Goal: Task Accomplishment & Management: Use online tool/utility

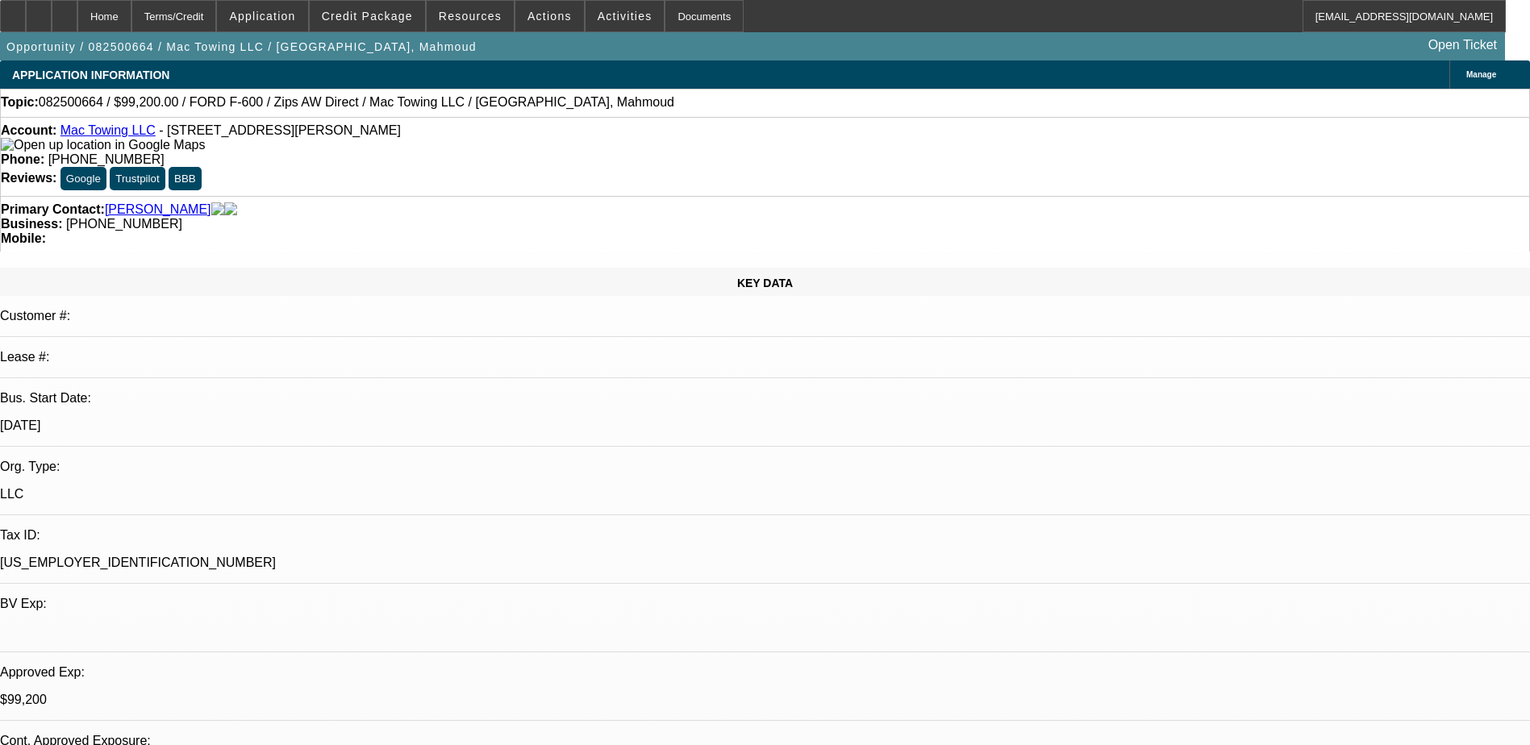
select select "0.2"
select select "2"
select select "0"
select select "0.2"
select select "2"
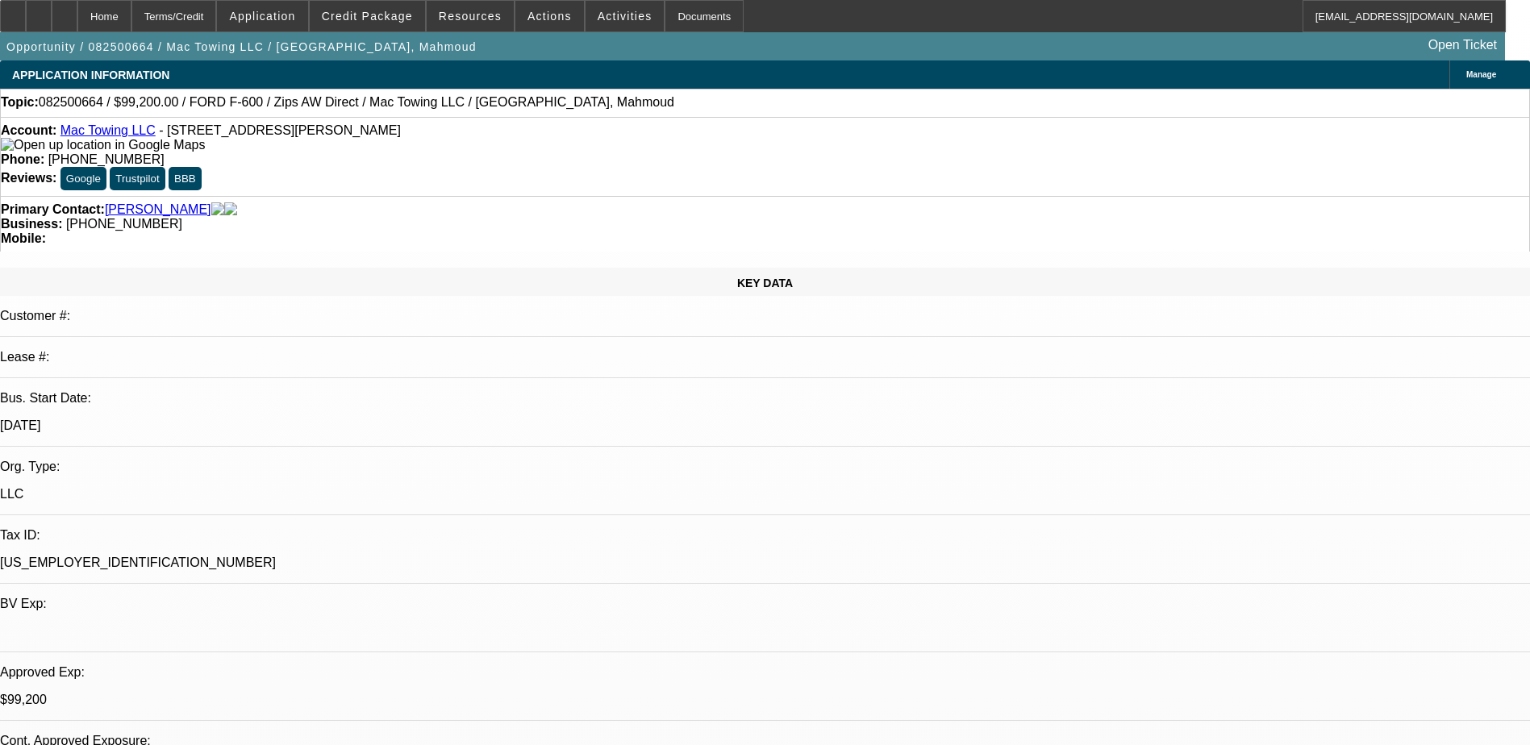
select select "0"
select select "0.2"
select select "2"
select select "0.1"
select select "0.2"
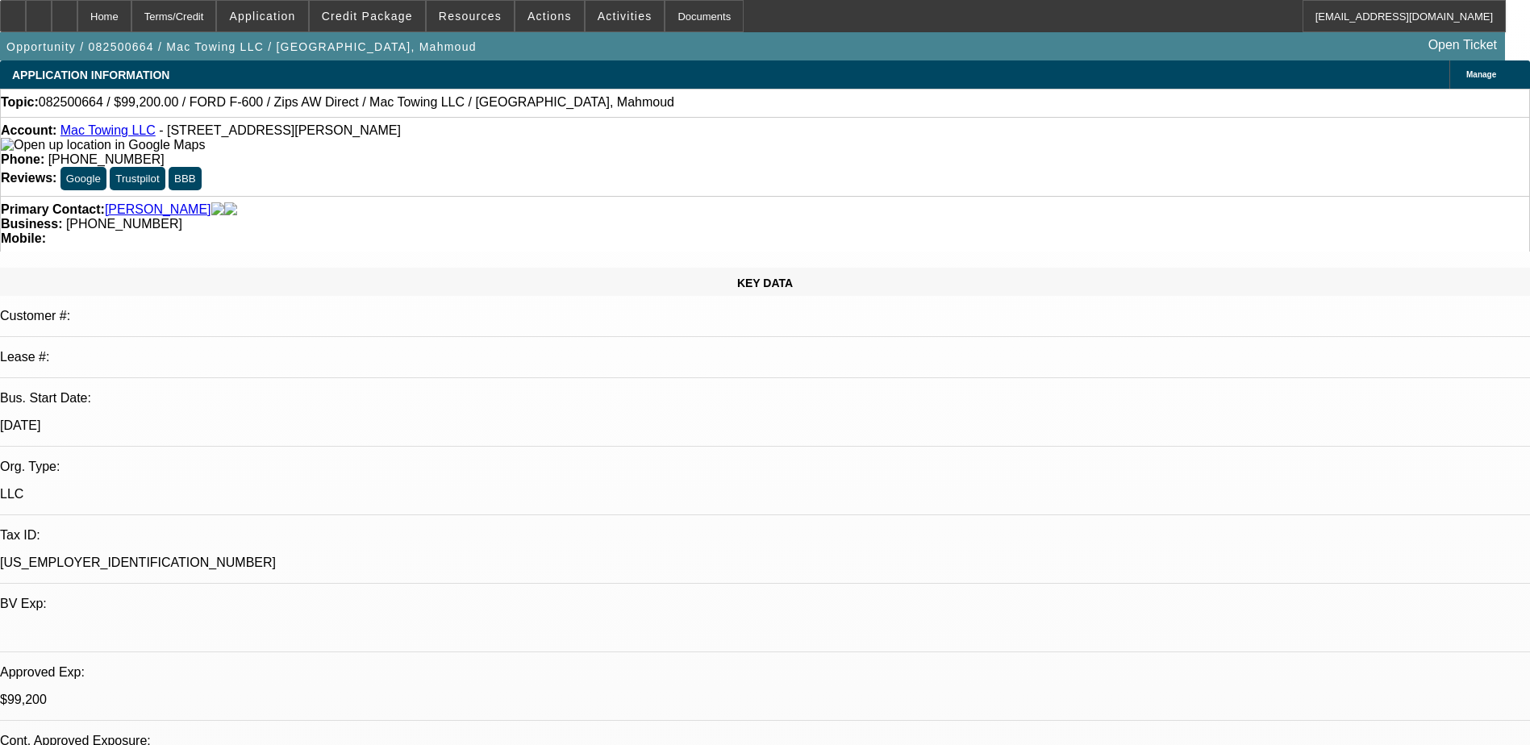
select select "2"
select select "0.1"
select select "1"
select select "2"
select select "6"
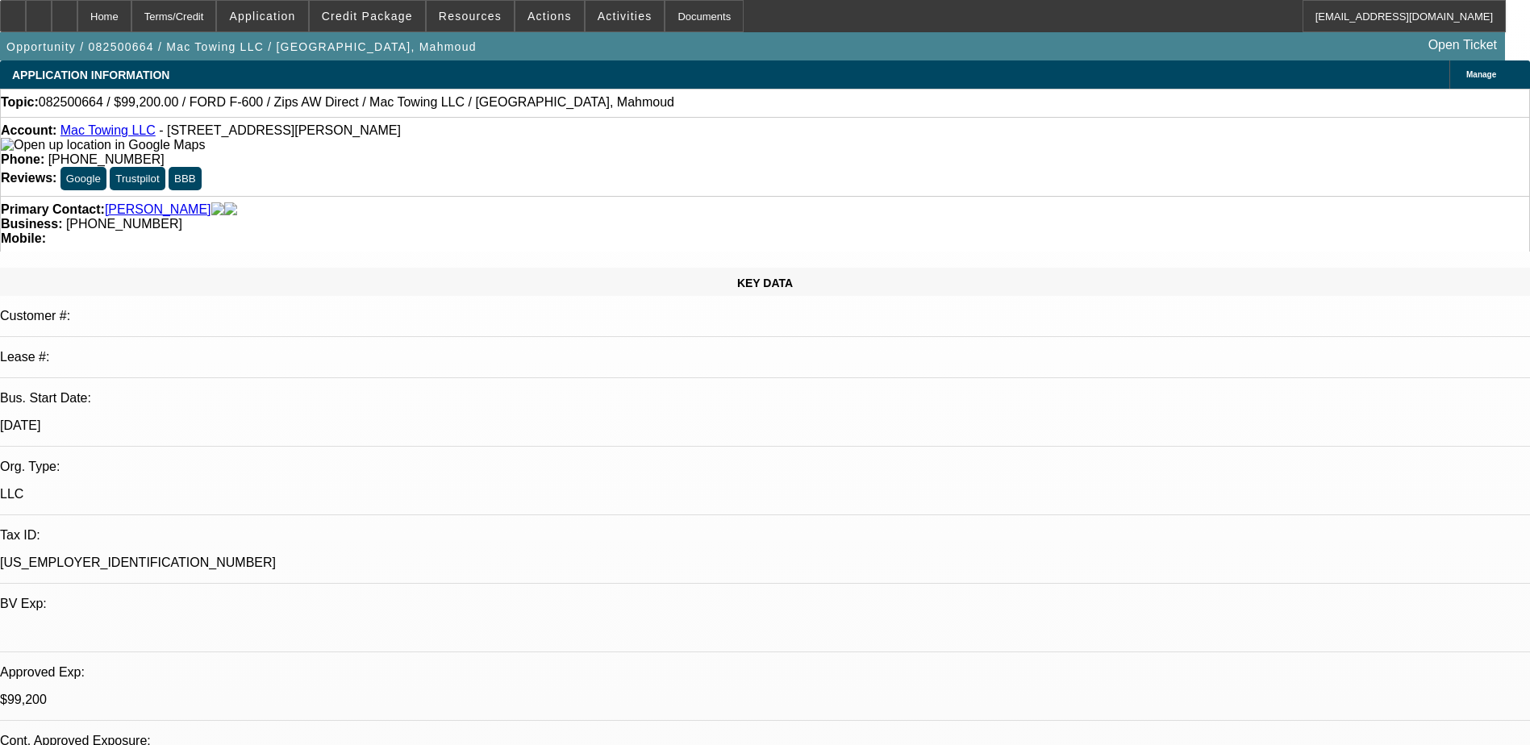
select select "1"
select select "2"
select select "6"
select select "1"
select select "2"
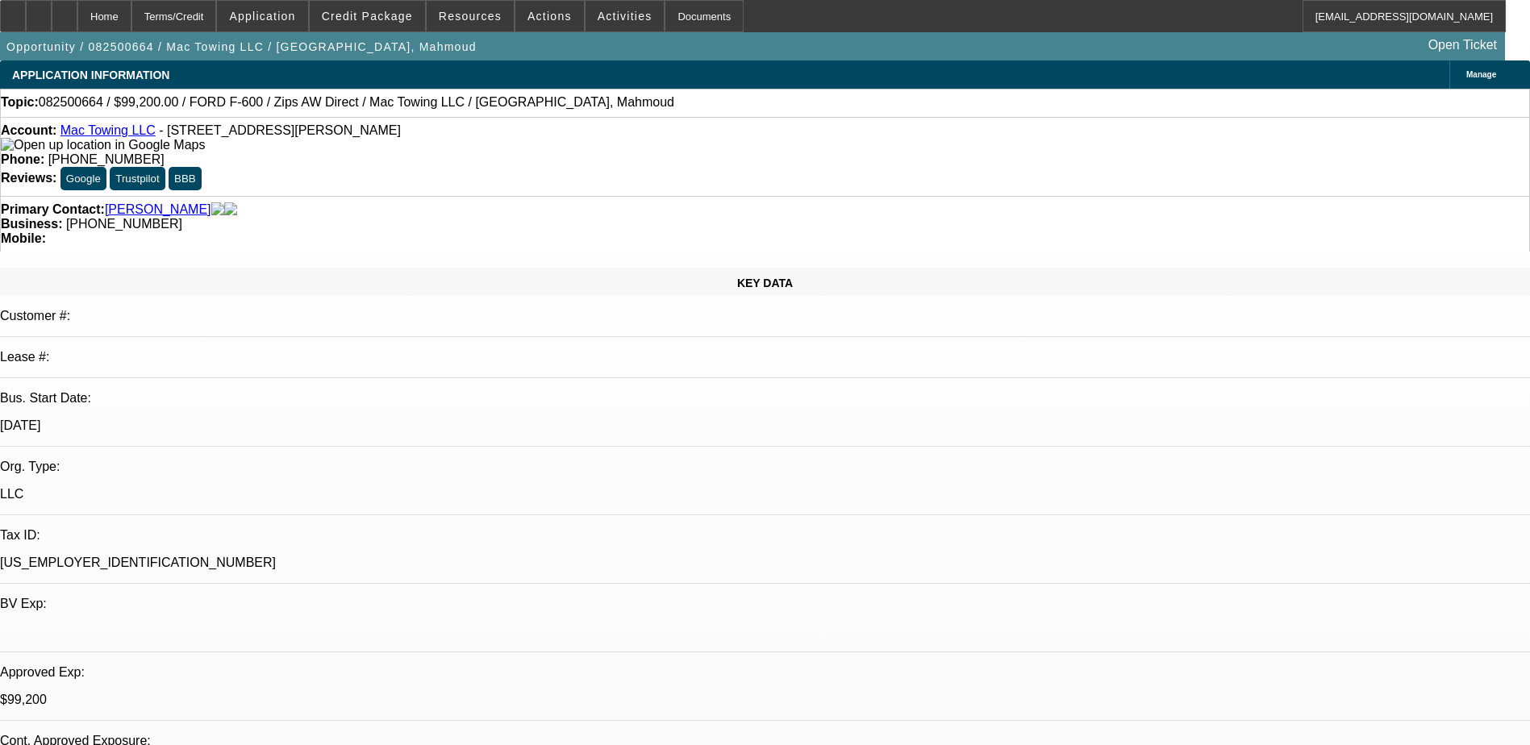
select select "4"
select select "1"
select select "2"
select select "4"
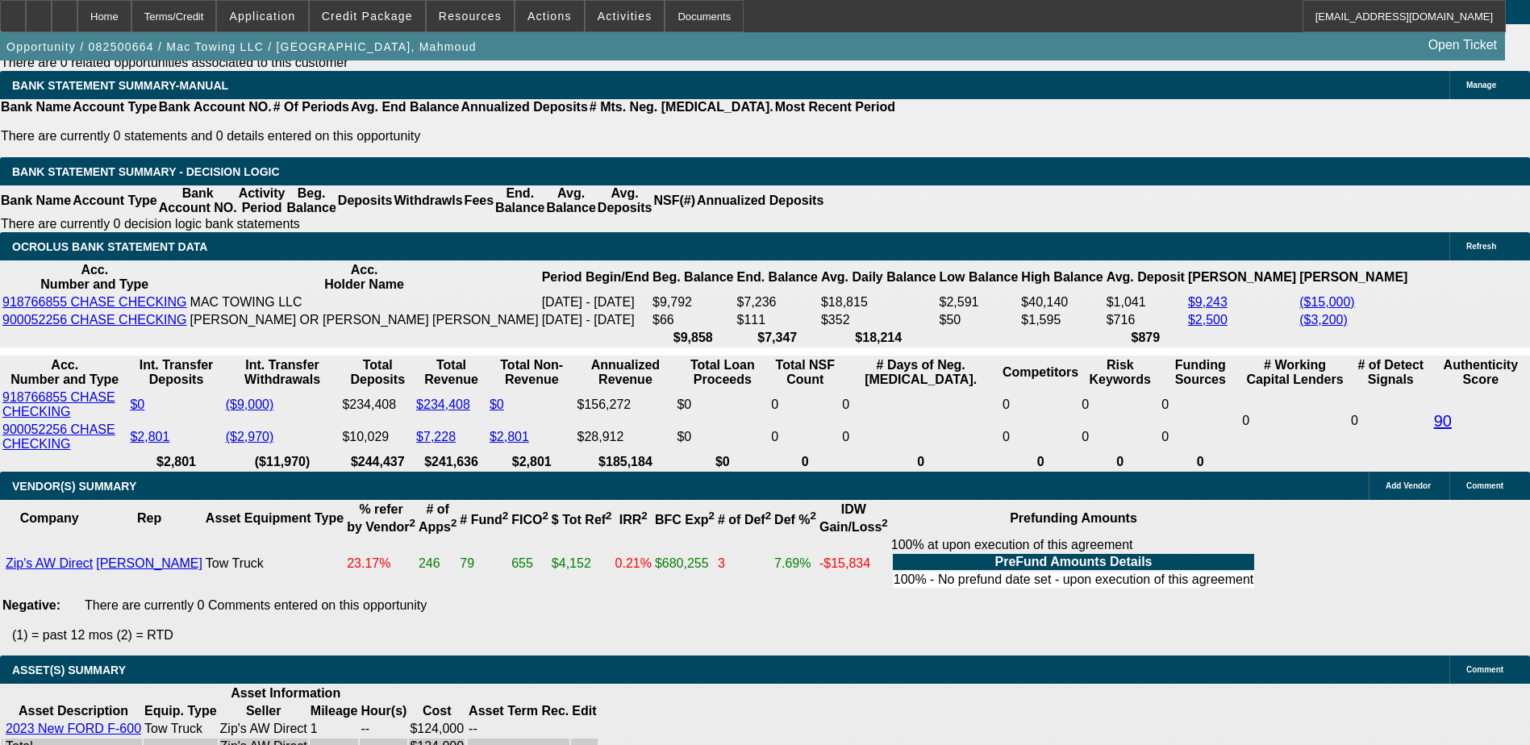
scroll to position [2823, 0]
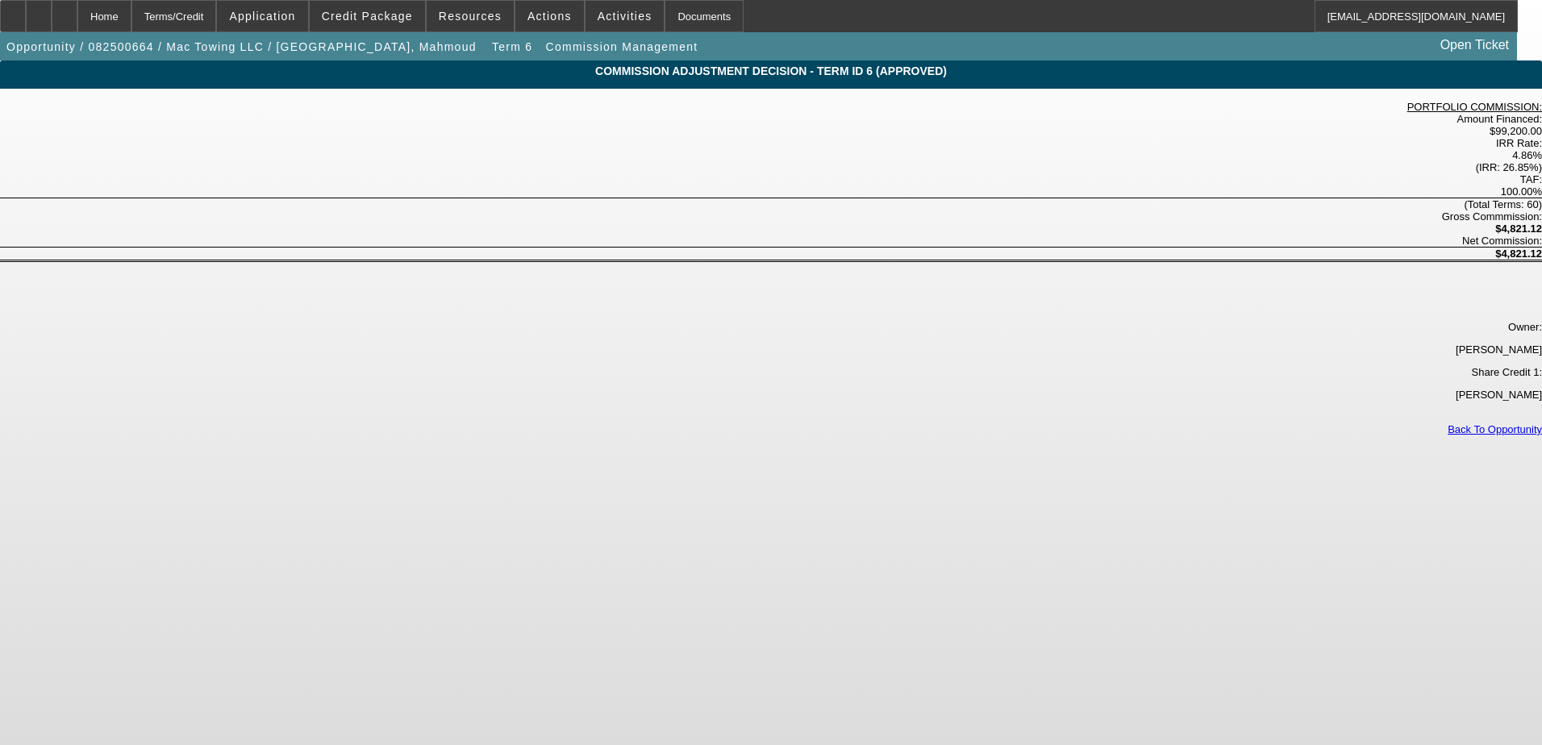
click at [1448, 423] on link "Back To Opportunity" at bounding box center [1495, 429] width 94 height 12
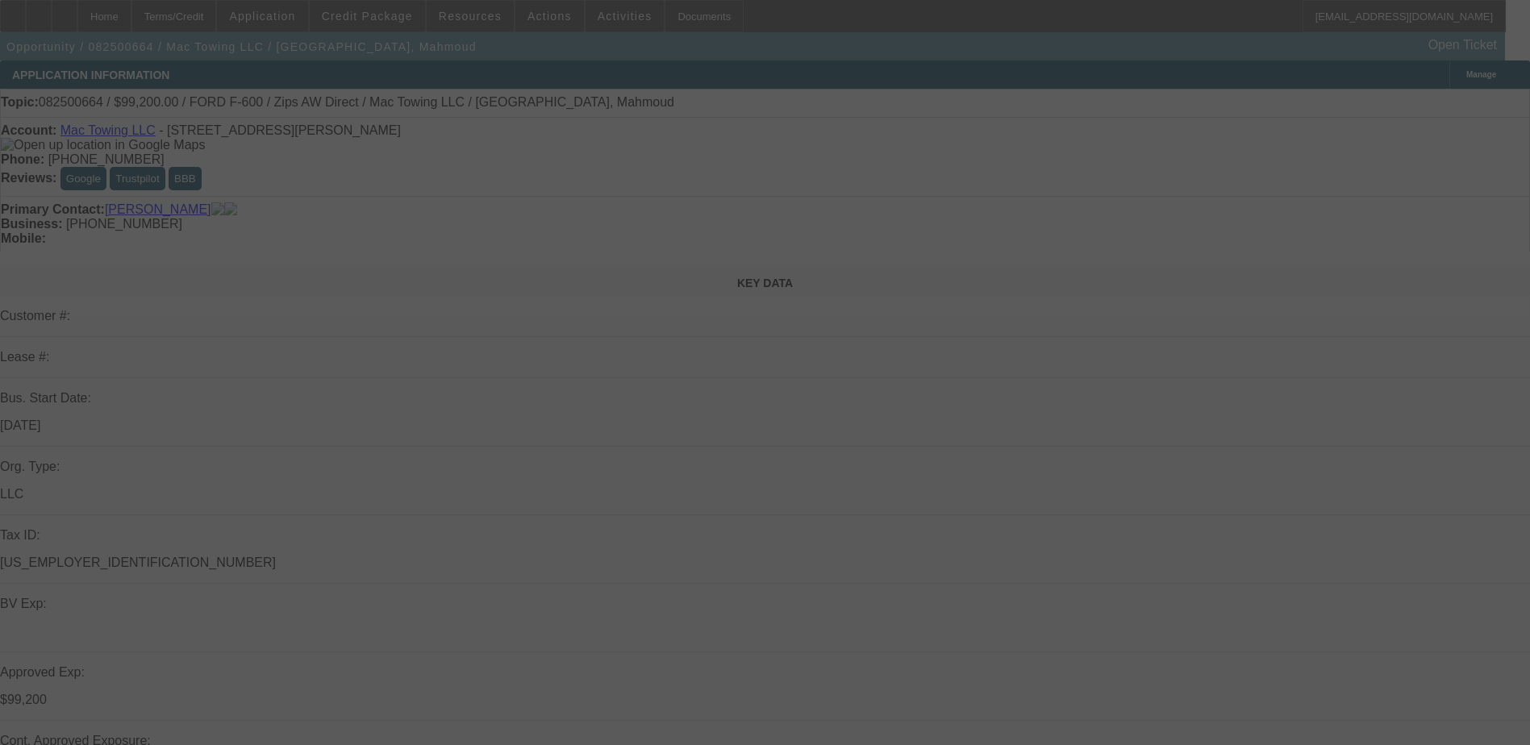
scroll to position [403, 0]
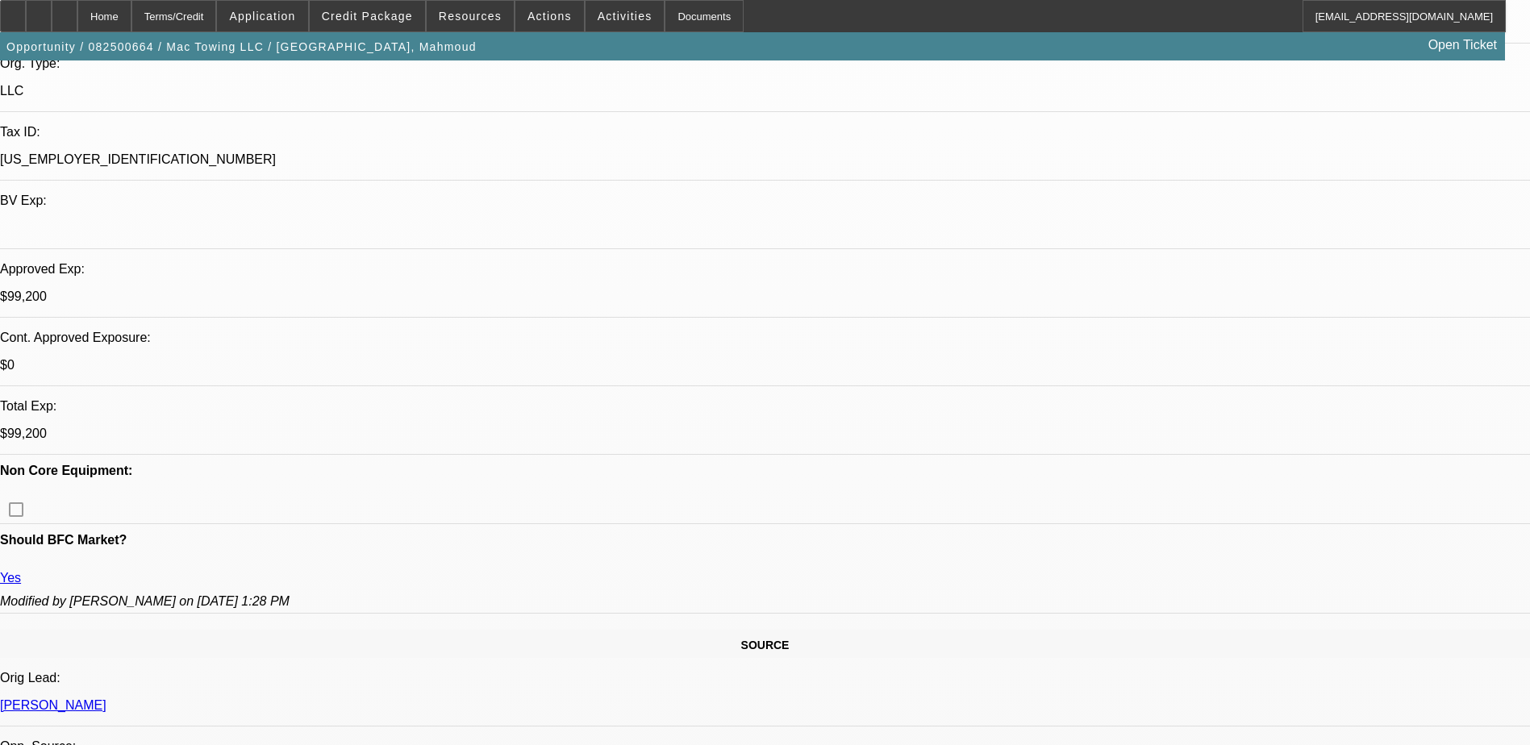
select select "0.2"
select select "2"
select select "0"
select select "6"
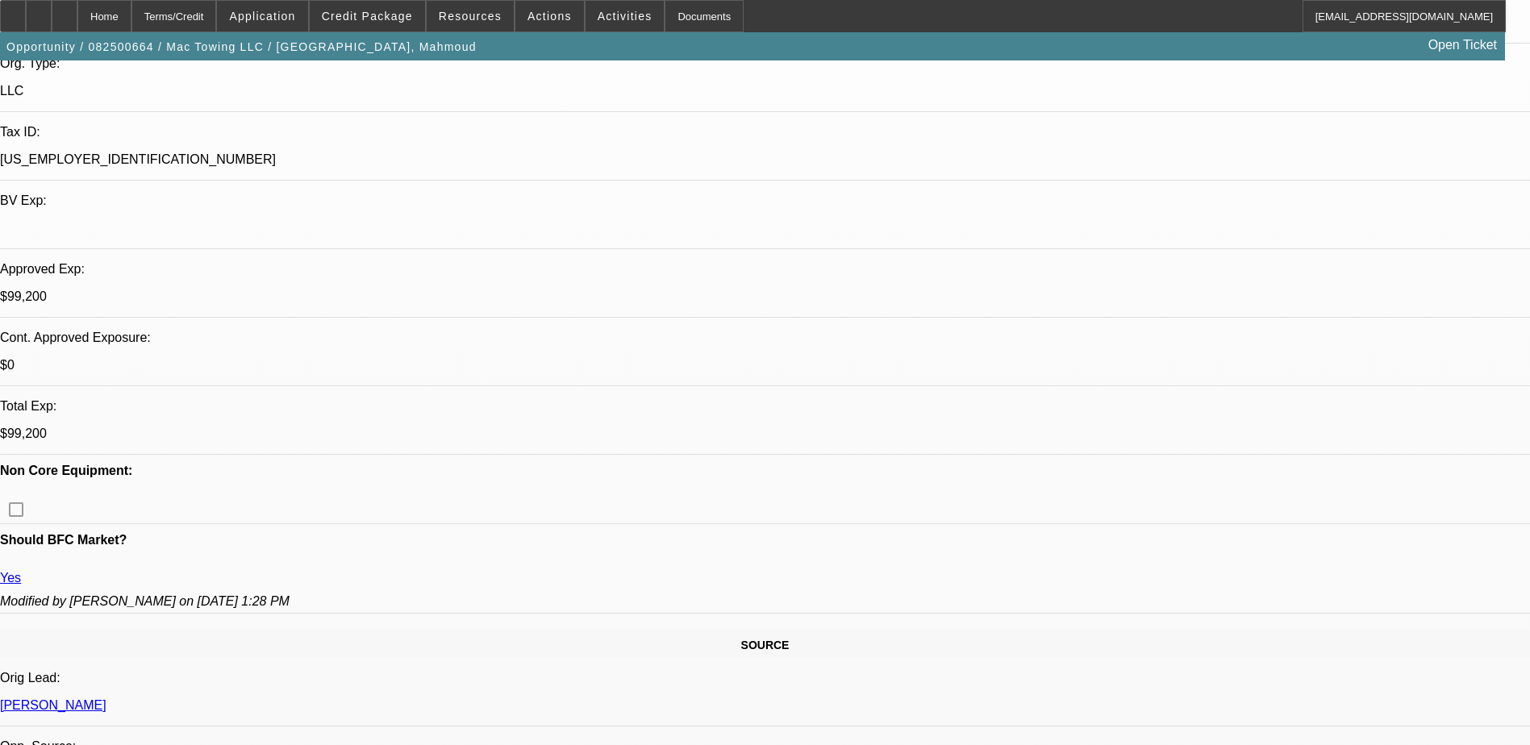
select select "0.2"
select select "2"
select select "0"
select select "6"
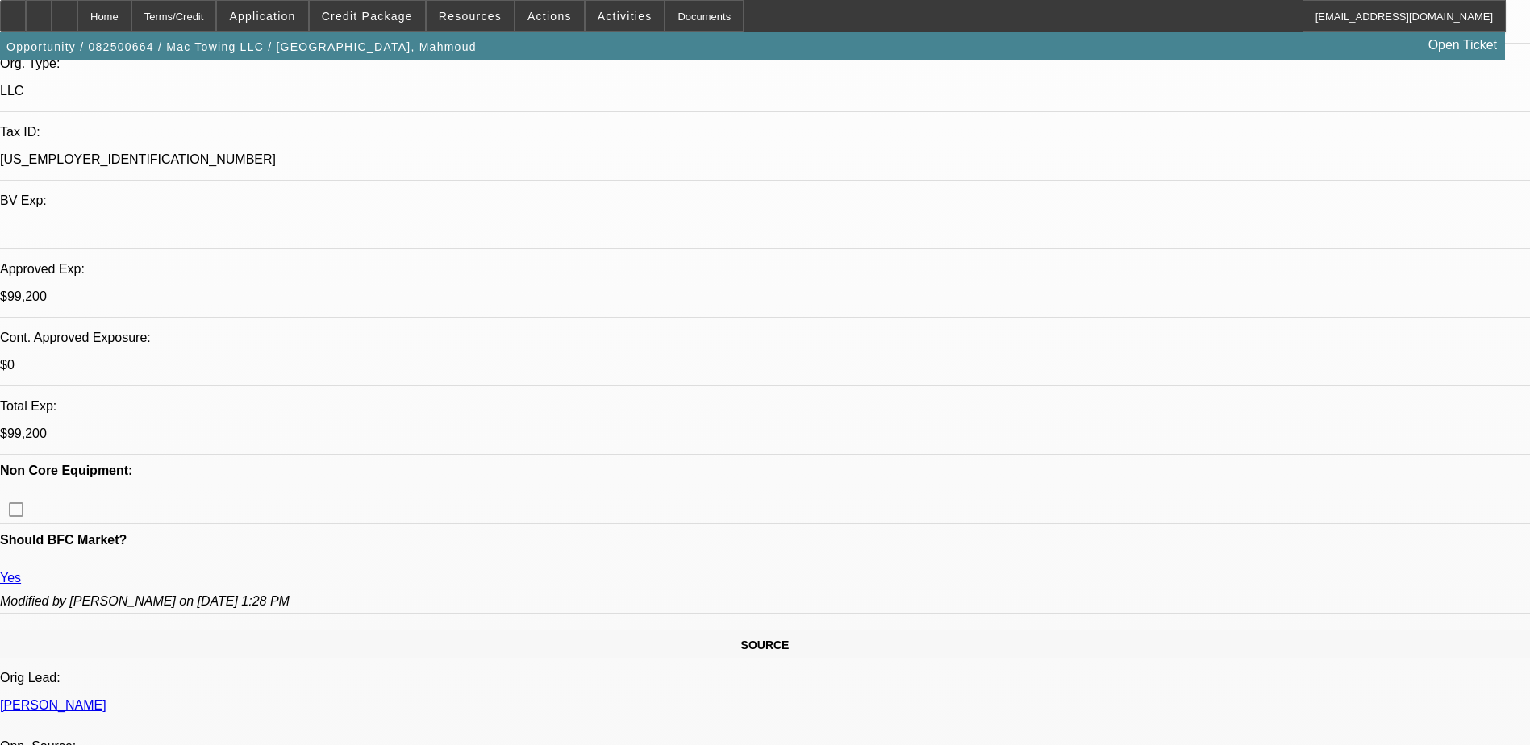
select select "0.2"
select select "2"
select select "0.1"
select select "4"
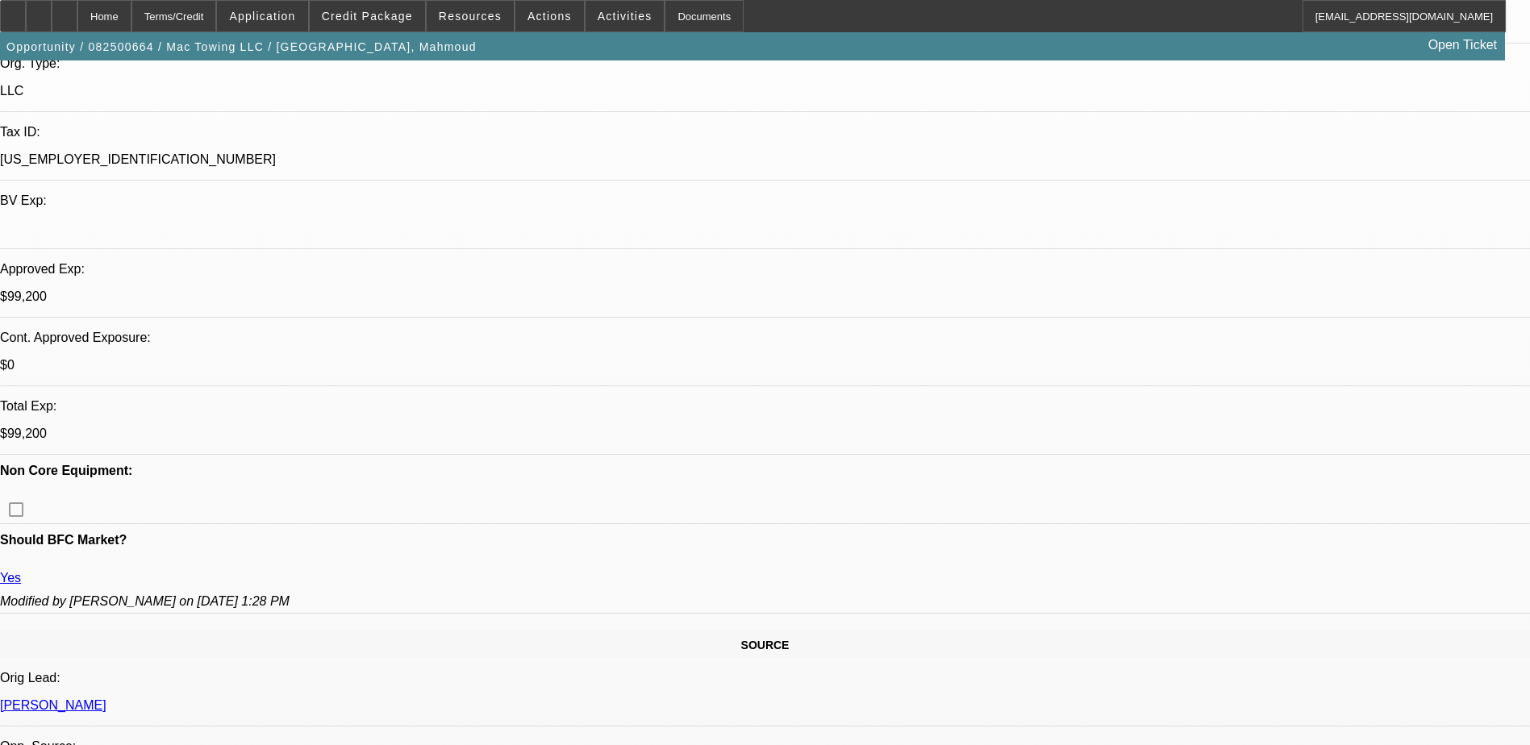
select select "0.2"
select select "2"
select select "0.1"
select select "4"
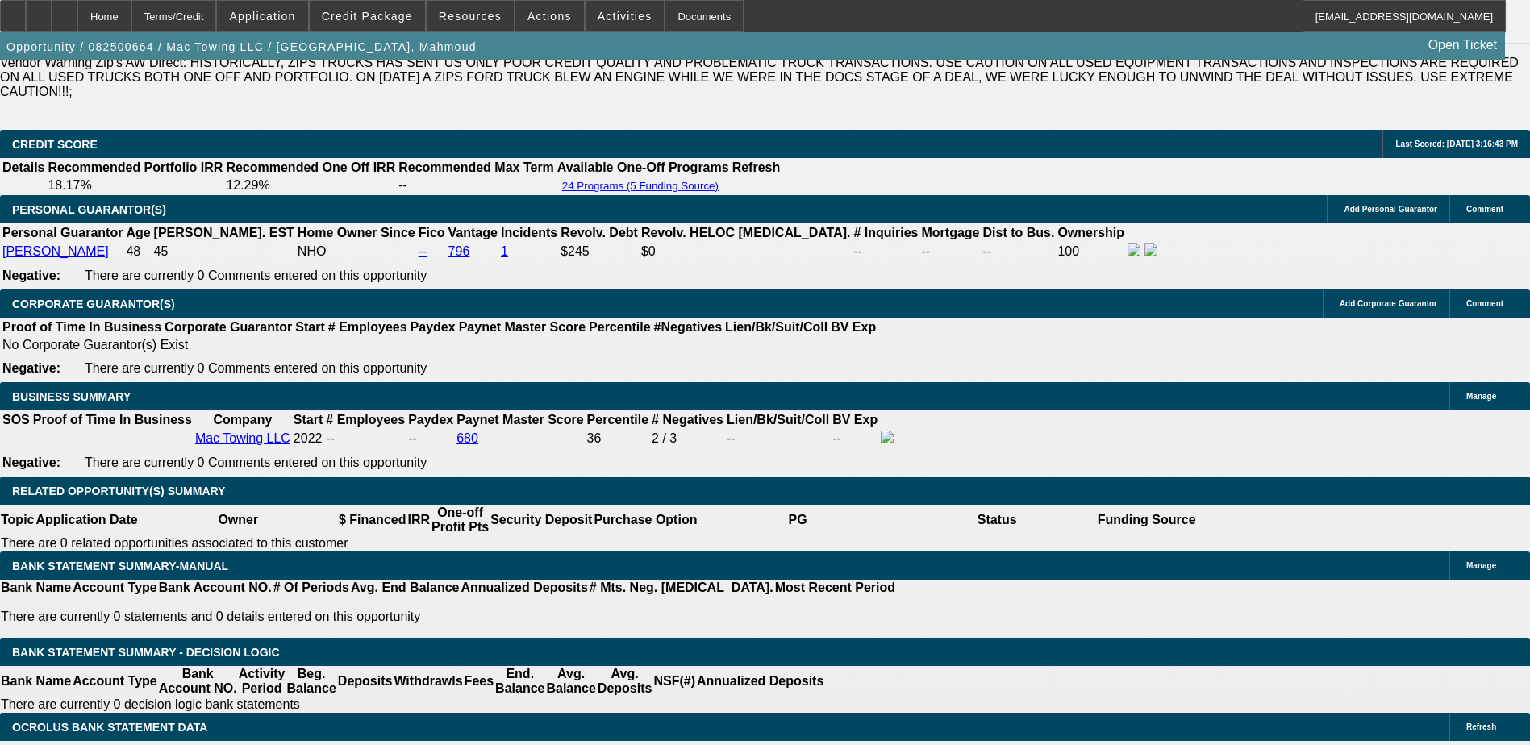
scroll to position [2339, 0]
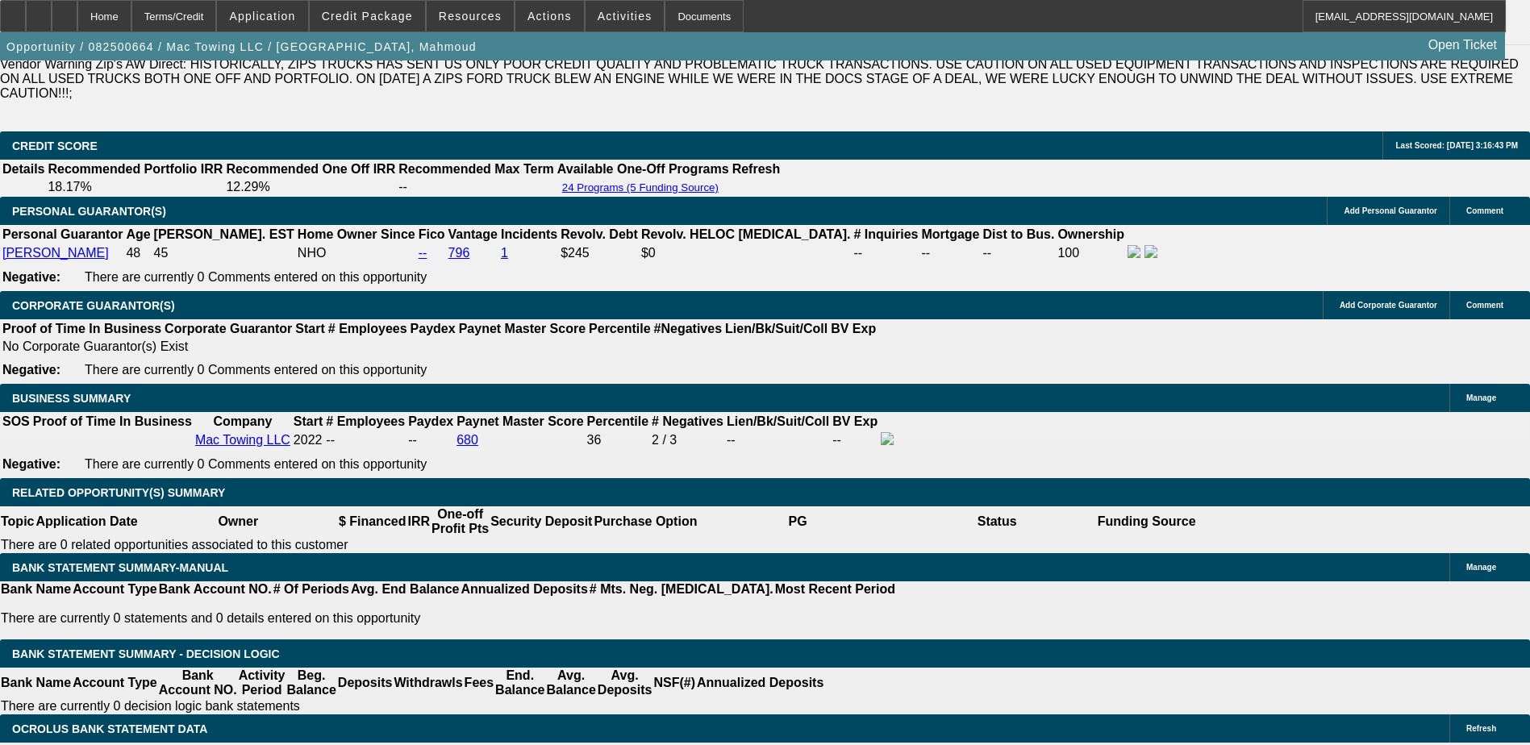
drag, startPoint x: 1169, startPoint y: 543, endPoint x: 1422, endPoint y: 547, distance: 253.3
drag, startPoint x: 1422, startPoint y: 547, endPoint x: 1309, endPoint y: 547, distance: 112.9
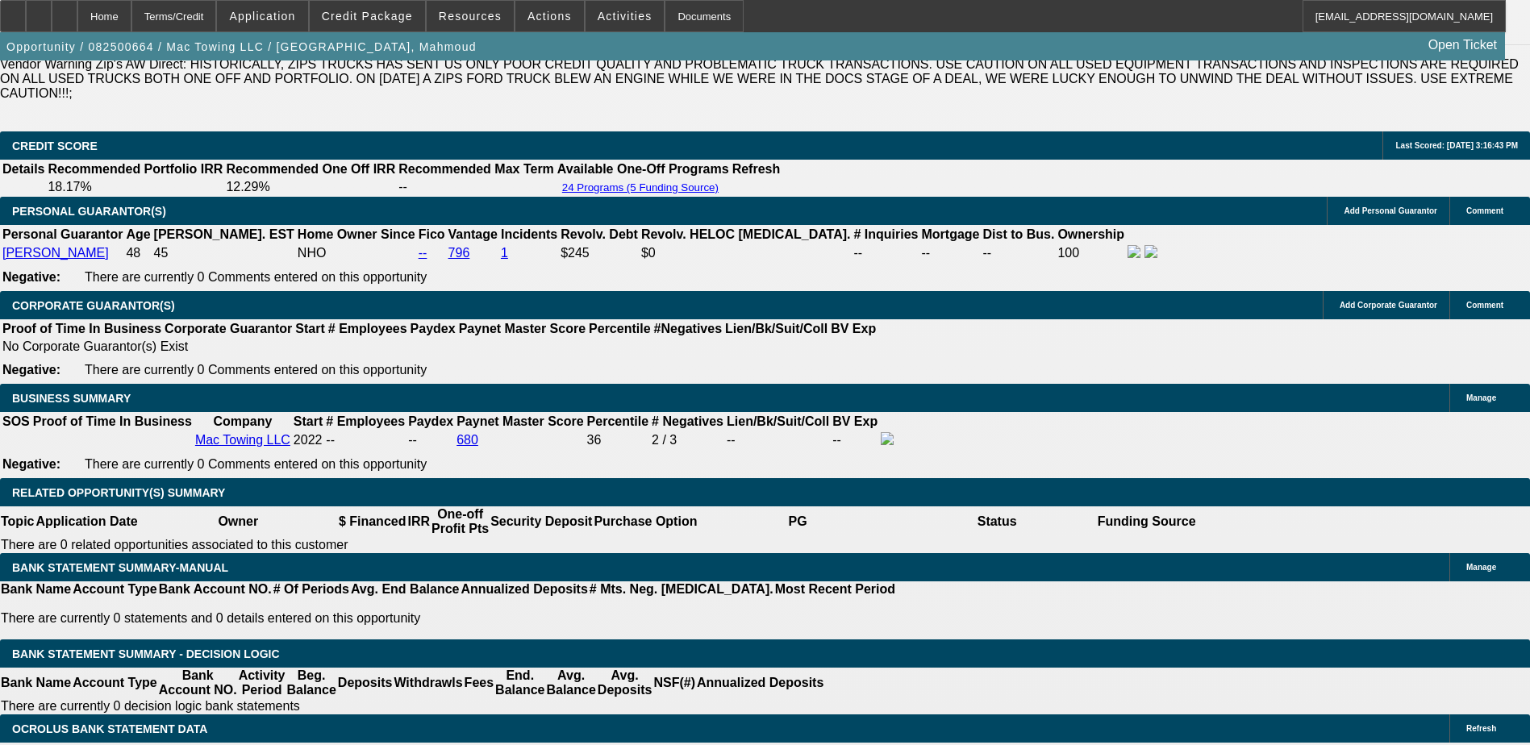
drag, startPoint x: 1113, startPoint y: 545, endPoint x: 1411, endPoint y: 567, distance: 298.5
drag, startPoint x: 1411, startPoint y: 567, endPoint x: 1298, endPoint y: 546, distance: 114.9
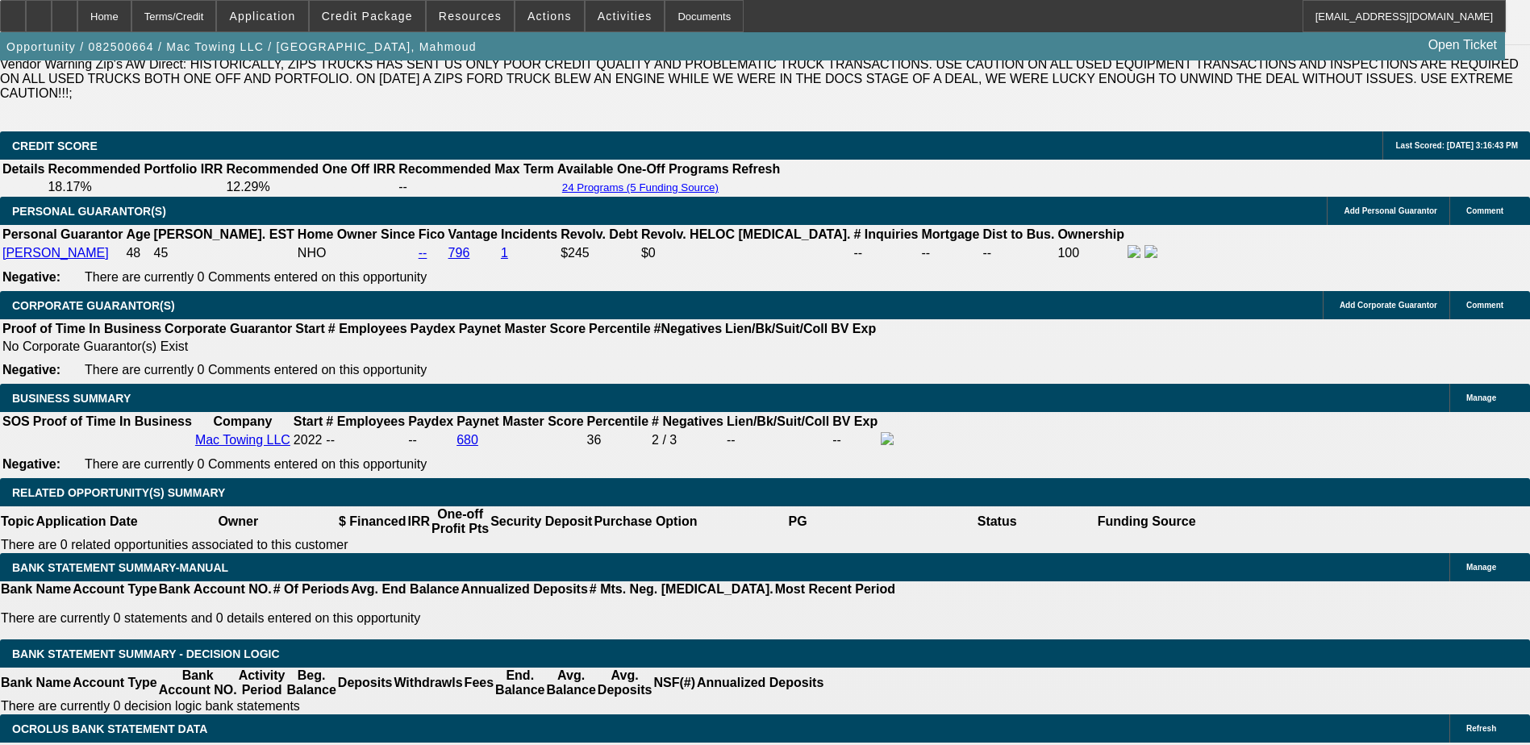
scroll to position [565, 0]
drag, startPoint x: 1204, startPoint y: 535, endPoint x: 1448, endPoint y: 583, distance: 248.4
drag, startPoint x: 1448, startPoint y: 583, endPoint x: 1379, endPoint y: 578, distance: 69.6
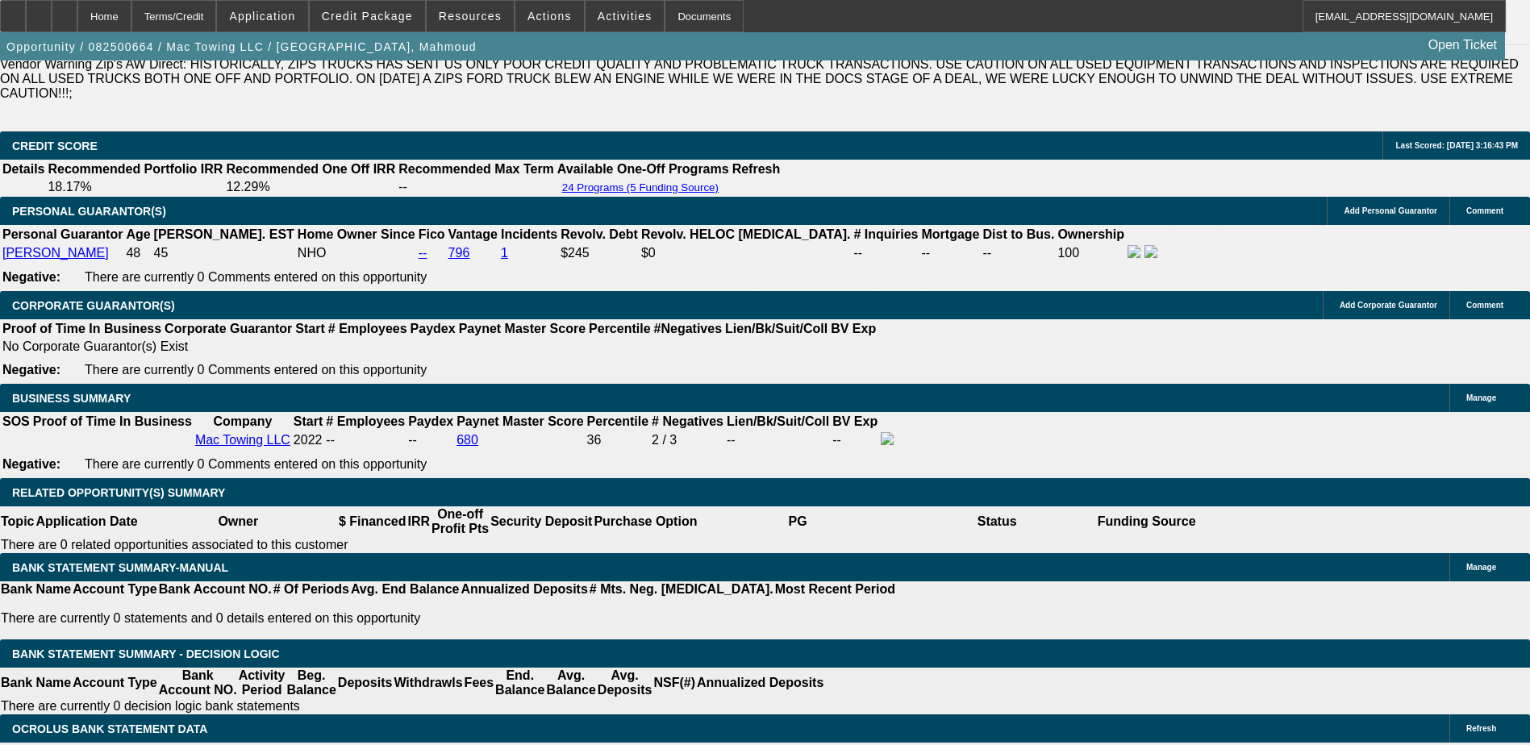
drag, startPoint x: 1347, startPoint y: 560, endPoint x: 1320, endPoint y: 600, distance: 48.8
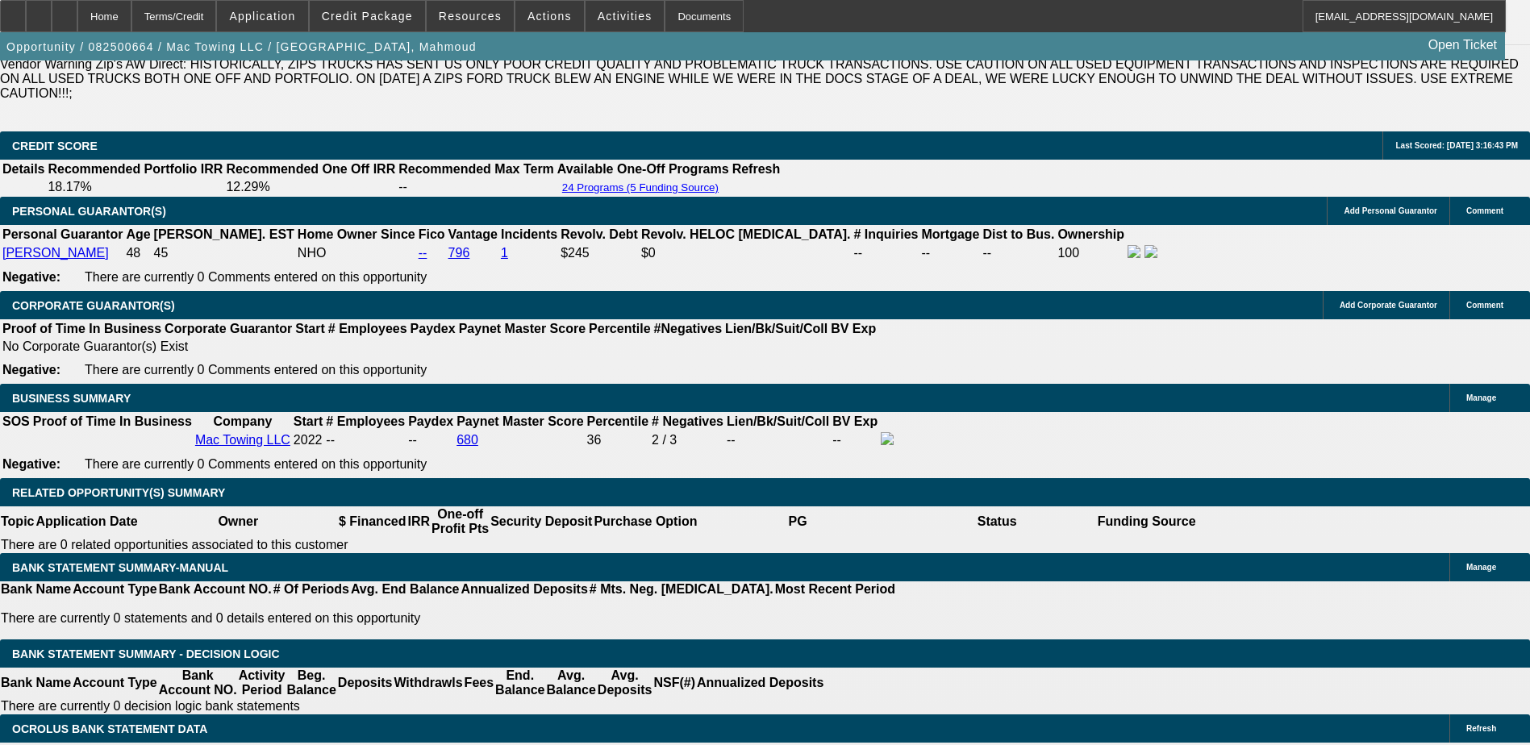
drag, startPoint x: 1161, startPoint y: 613, endPoint x: 1262, endPoint y: 617, distance: 101.7
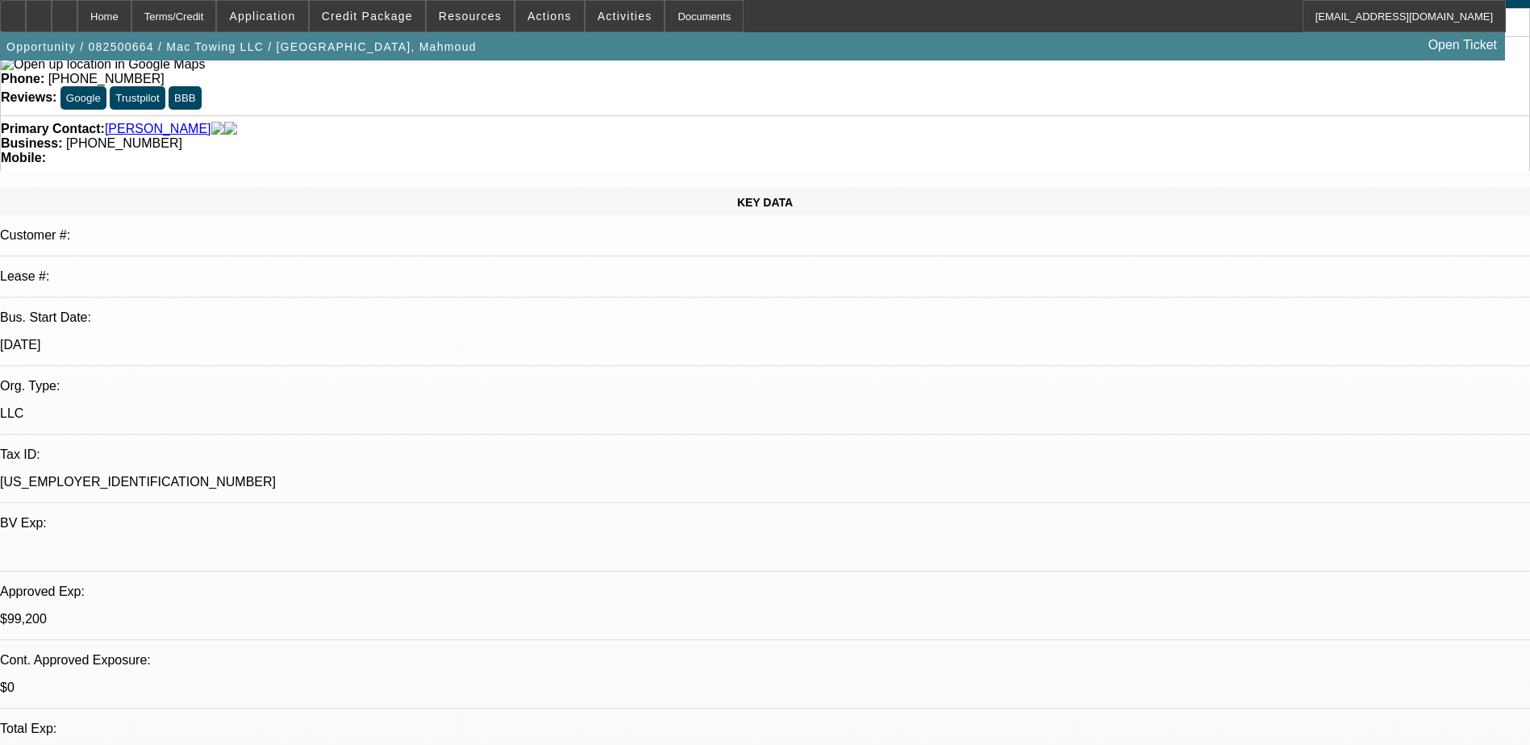
scroll to position [665, 0]
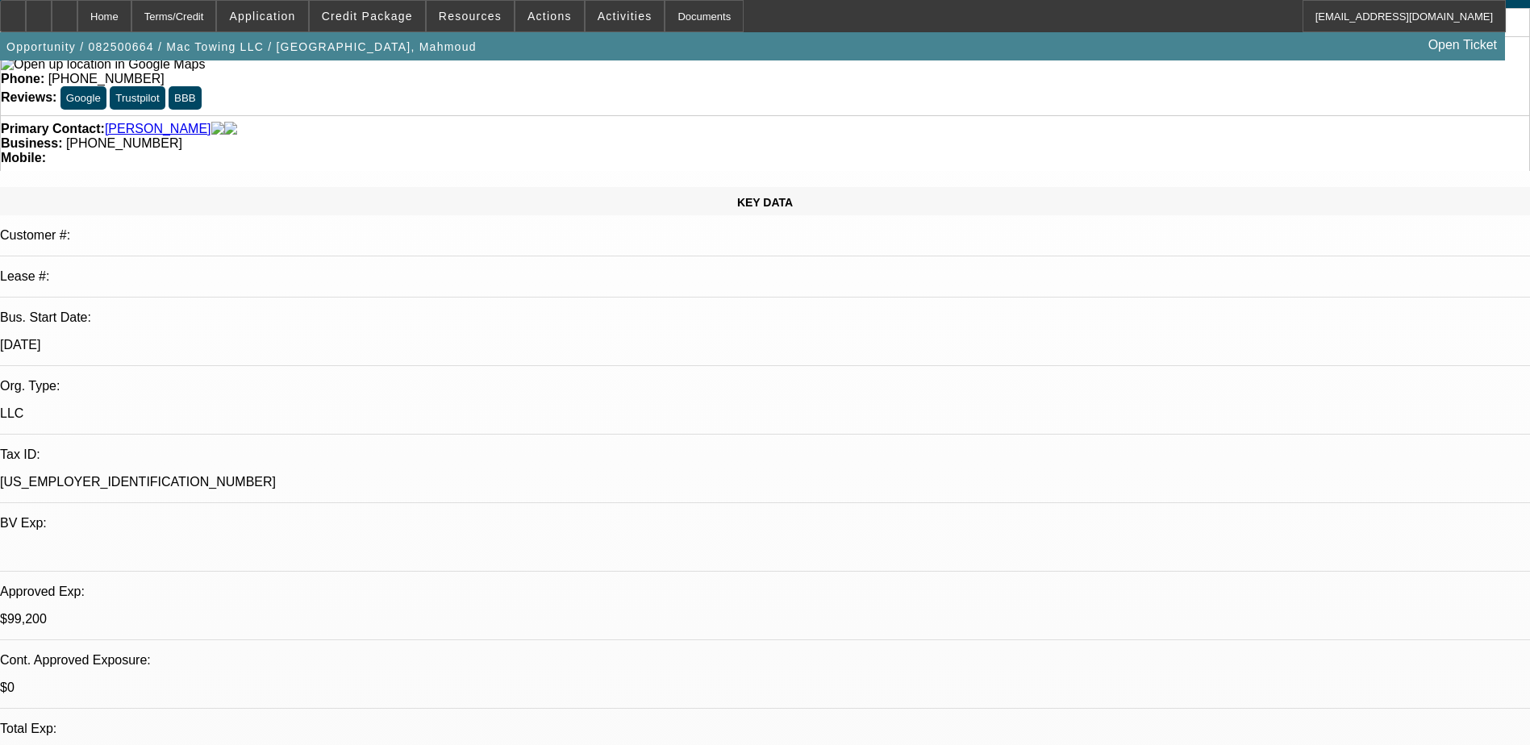
drag, startPoint x: 1099, startPoint y: 534, endPoint x: 1344, endPoint y: 534, distance: 244.4
drag, startPoint x: 1345, startPoint y: 533, endPoint x: 1265, endPoint y: 557, distance: 83.4
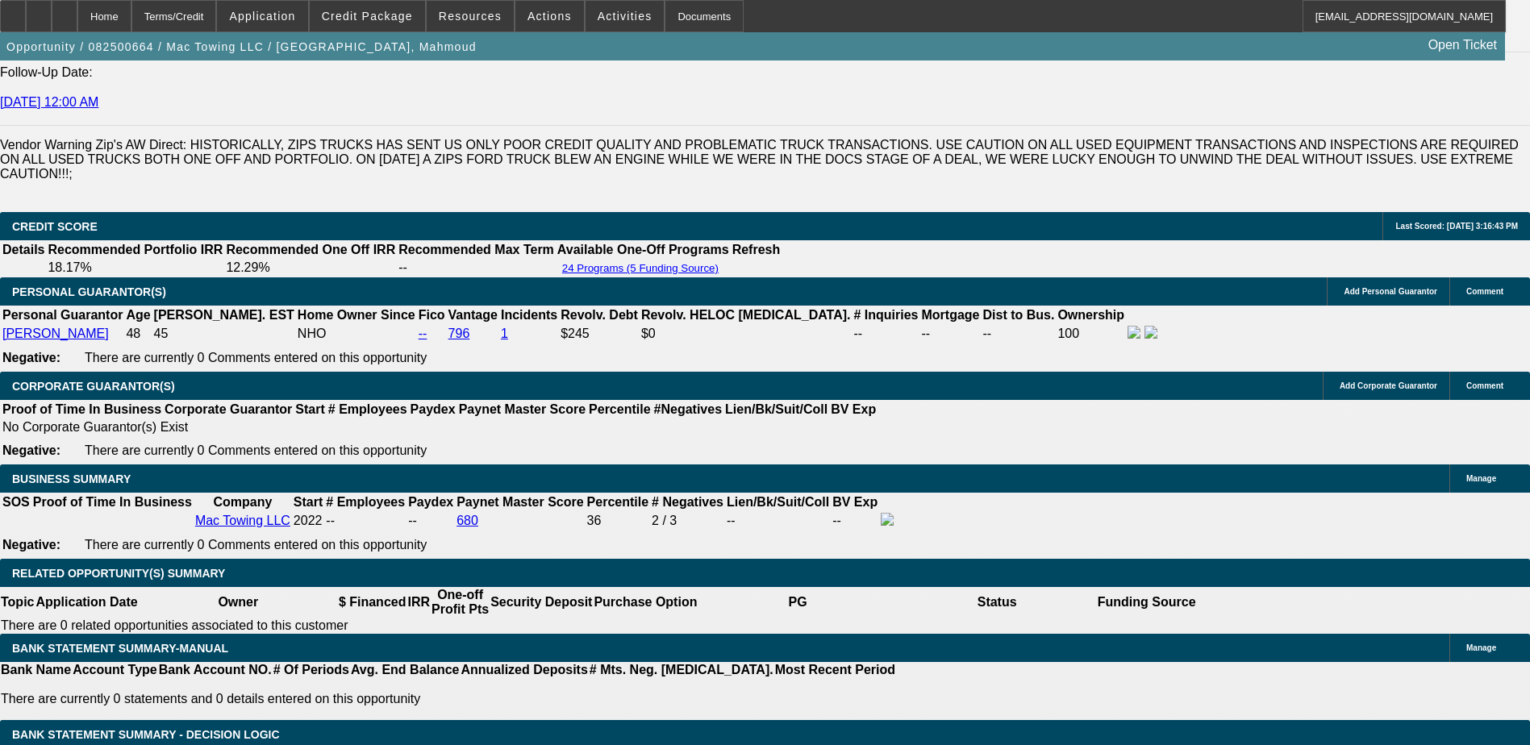
scroll to position [2743, 0]
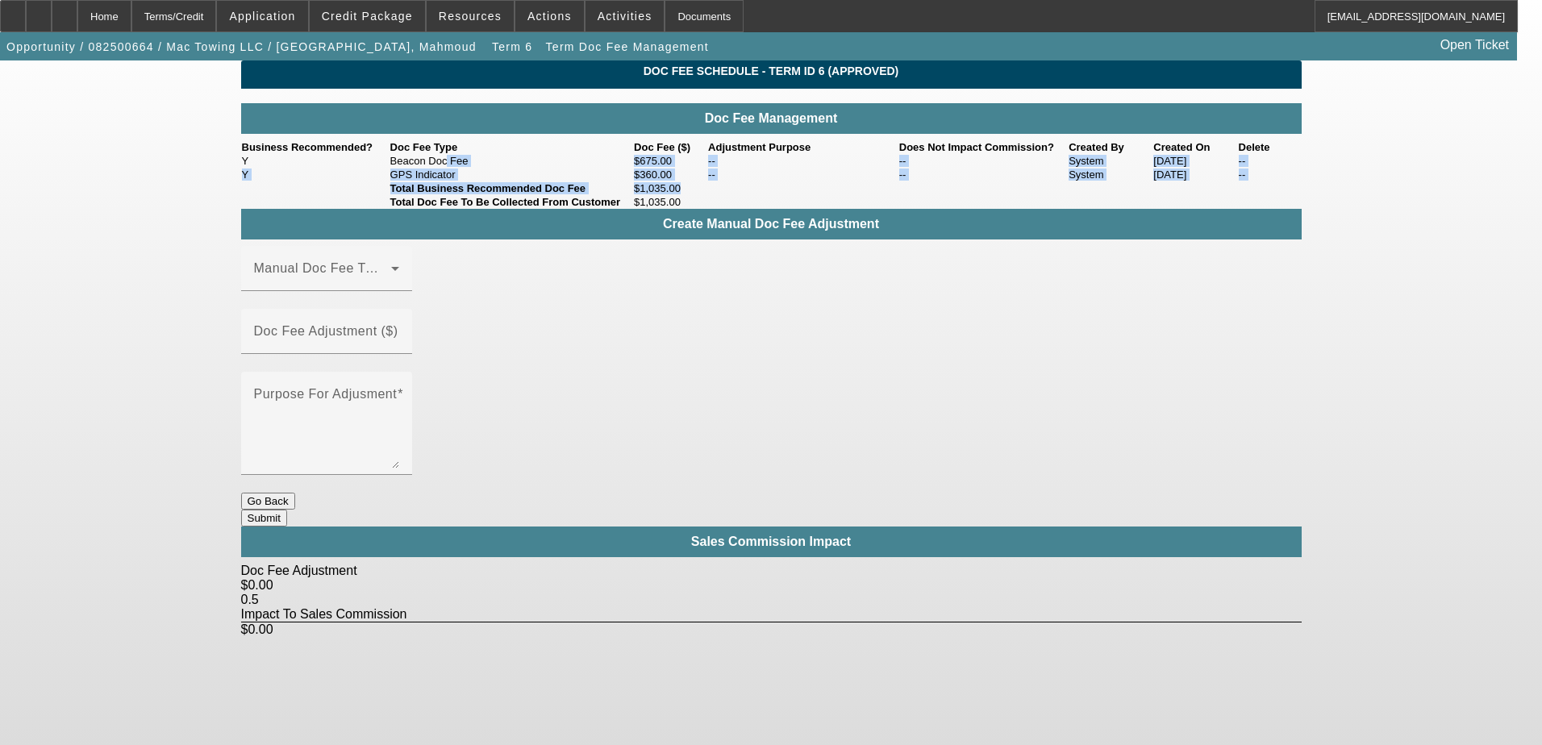
drag, startPoint x: 457, startPoint y: 179, endPoint x: 776, endPoint y: 239, distance: 325.0
click at [776, 195] on table "Business Recommended? Doc Fee Type Doc Fee ($) Adjustment Purpose Does Not Impa…" at bounding box center [771, 167] width 1061 height 55
drag, startPoint x: 776, startPoint y: 239, endPoint x: 805, endPoint y: 245, distance: 29.7
click at [805, 209] on td at bounding box center [1004, 202] width 594 height 14
click at [295, 493] on button "Go Back" at bounding box center [268, 501] width 54 height 17
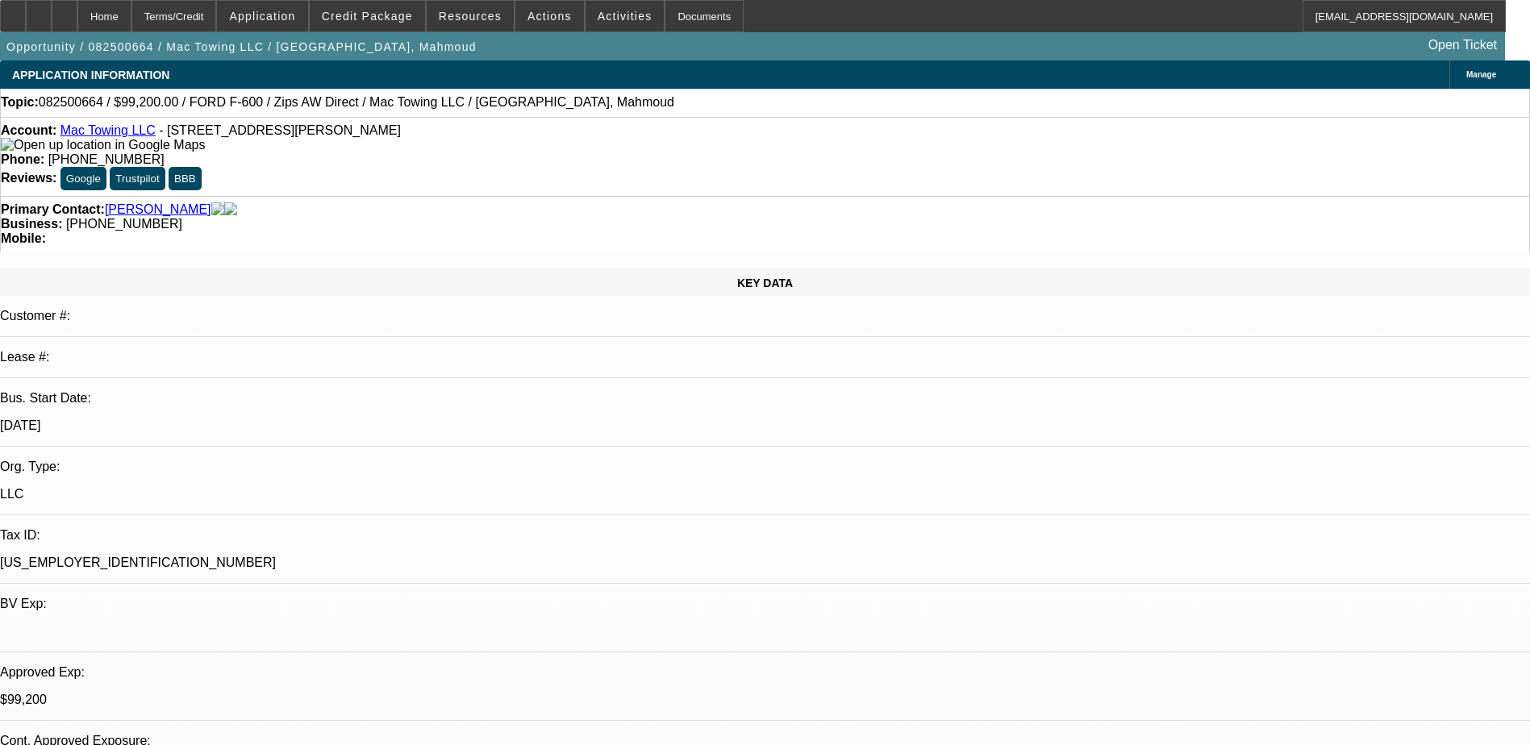
select select "0.2"
select select "2"
select select "0"
select select "6"
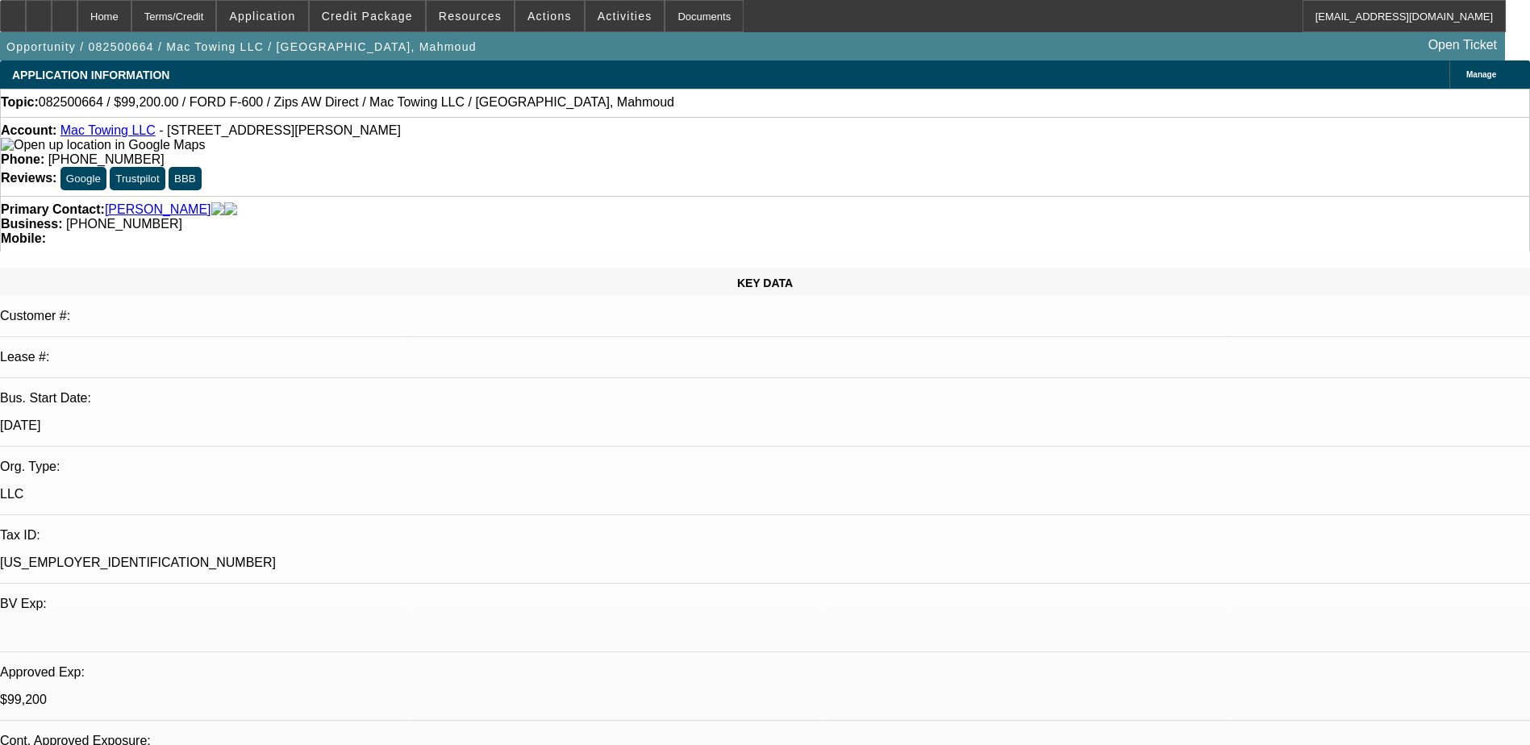
select select "0.2"
select select "2"
select select "0"
select select "6"
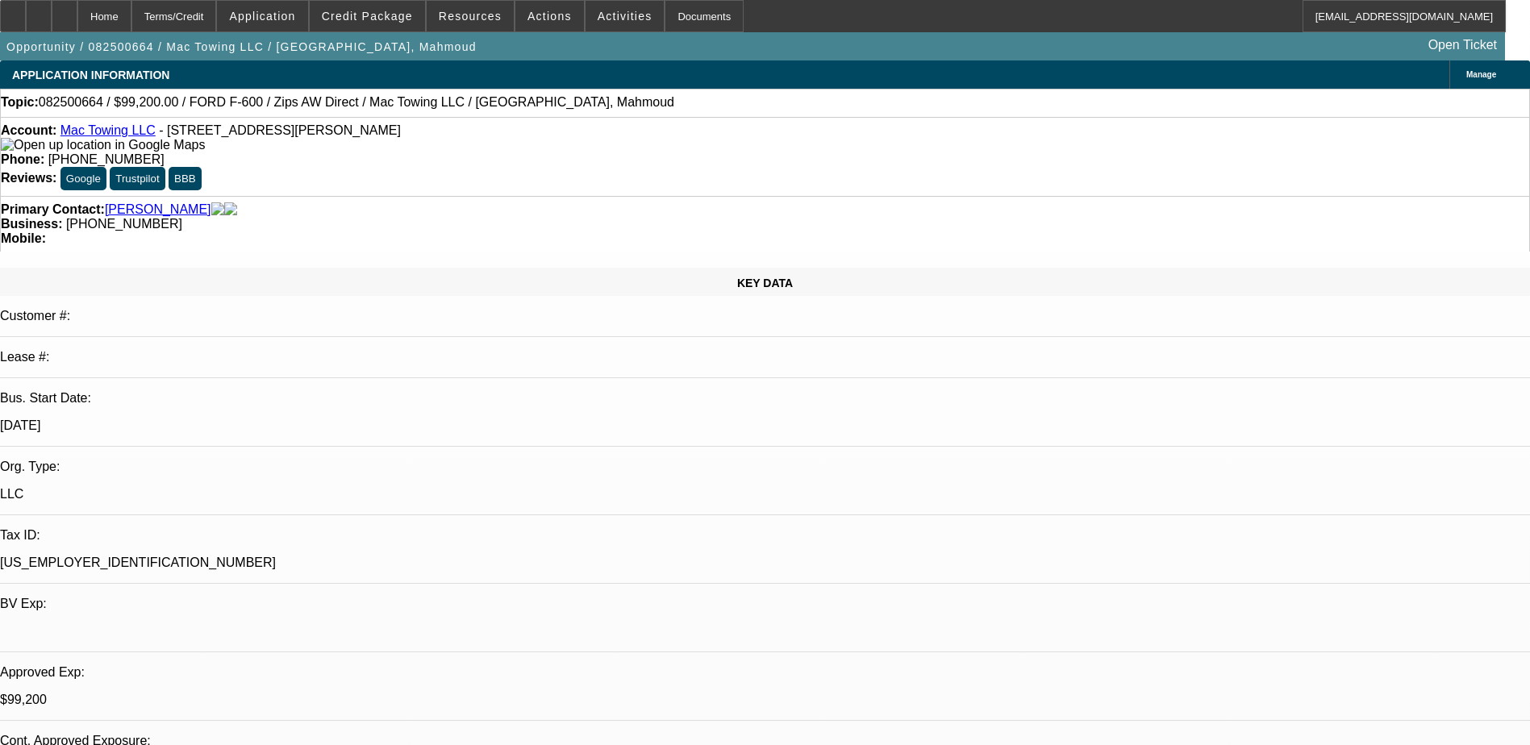
select select "0.2"
select select "2"
select select "0.1"
select select "4"
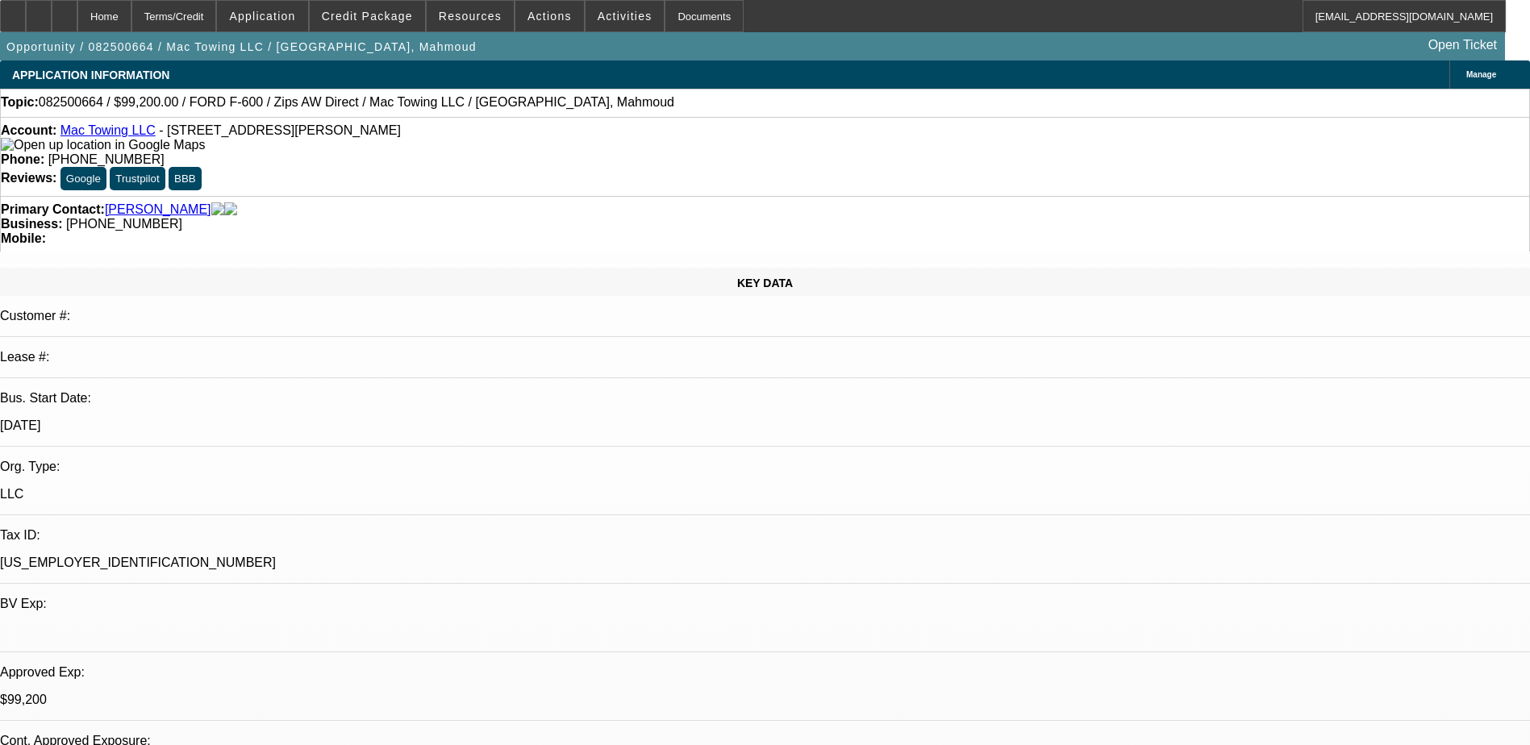
select select "0.2"
select select "2"
select select "0.1"
select select "4"
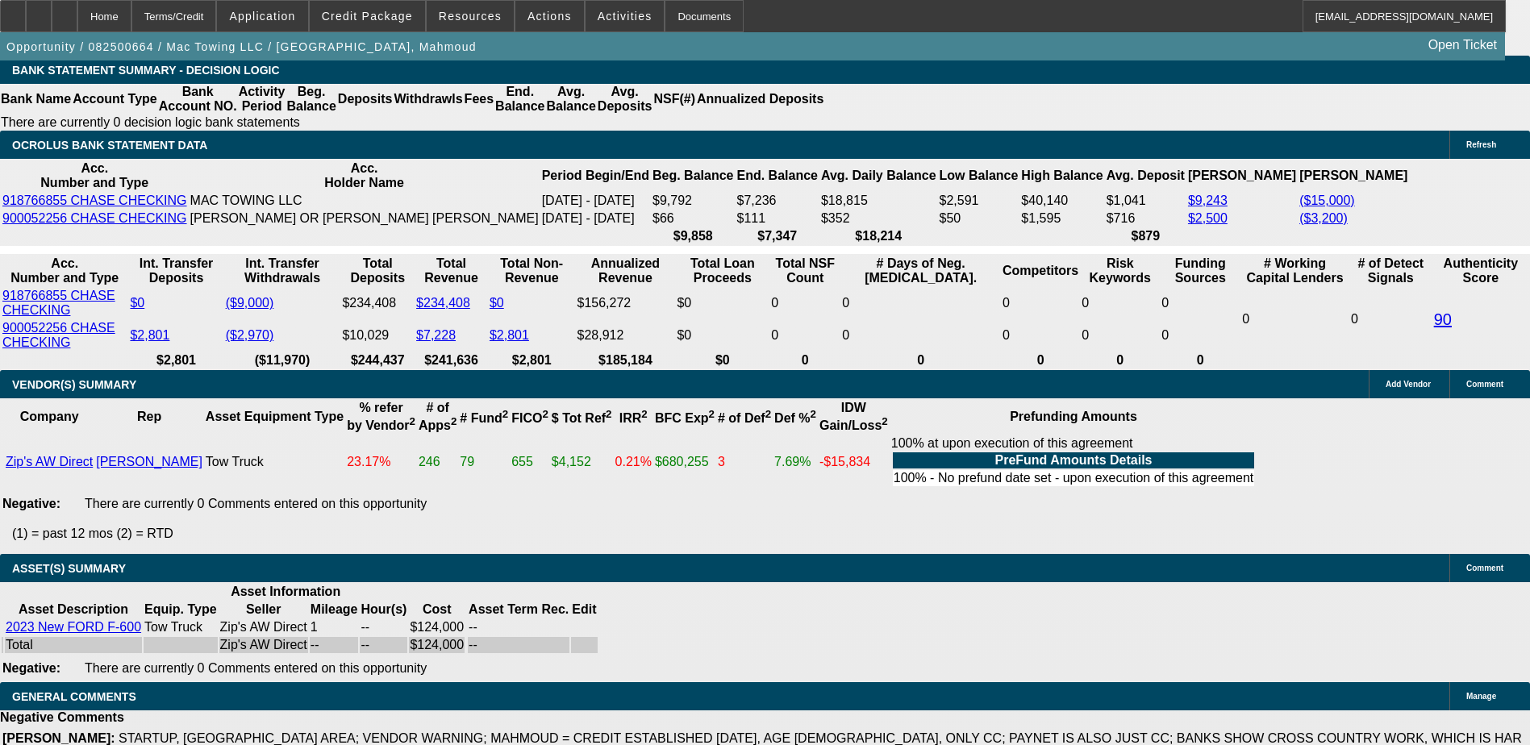
scroll to position [2601, 0]
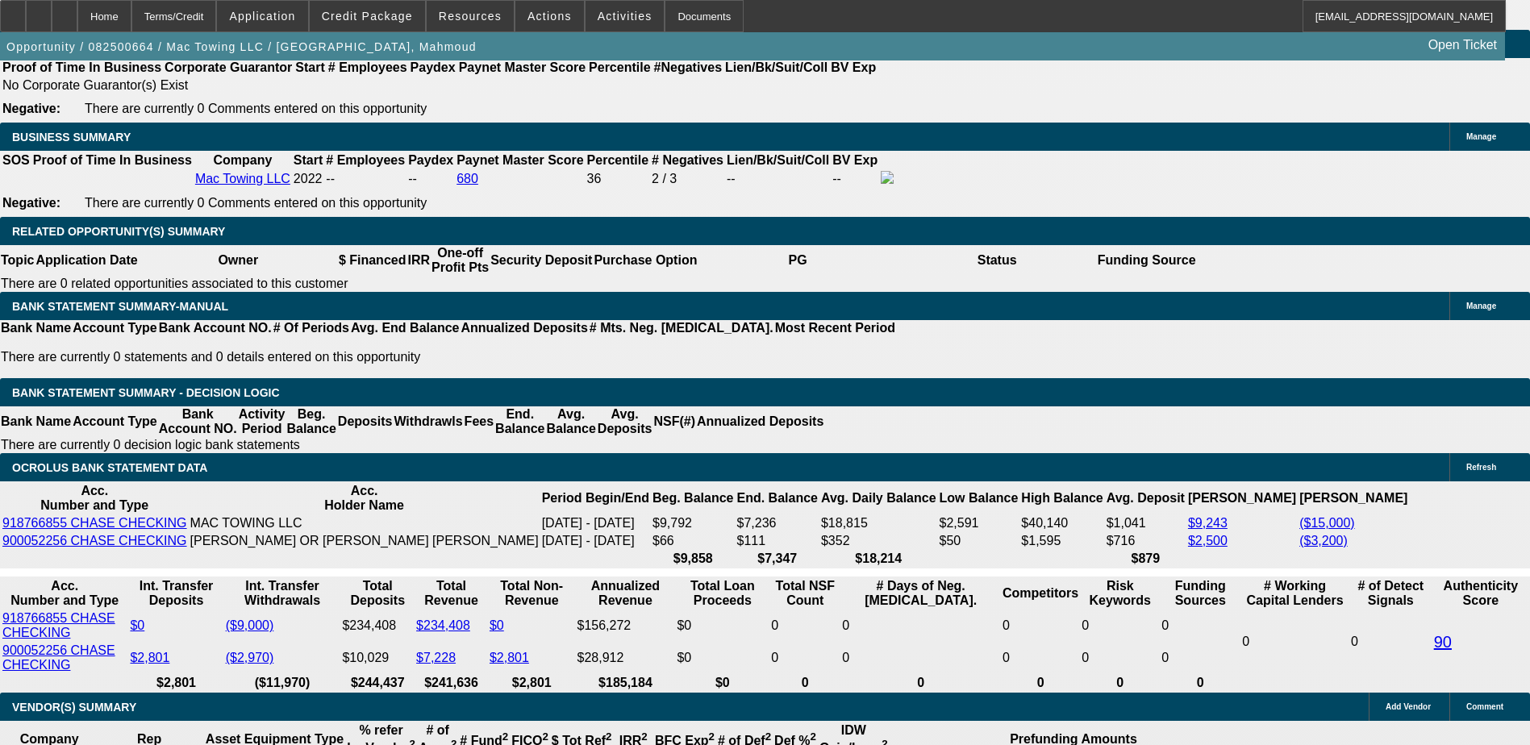
drag, startPoint x: 378, startPoint y: 295, endPoint x: 420, endPoint y: 296, distance: 42.0
drag, startPoint x: 420, startPoint y: 296, endPoint x: 331, endPoint y: 290, distance: 89.7
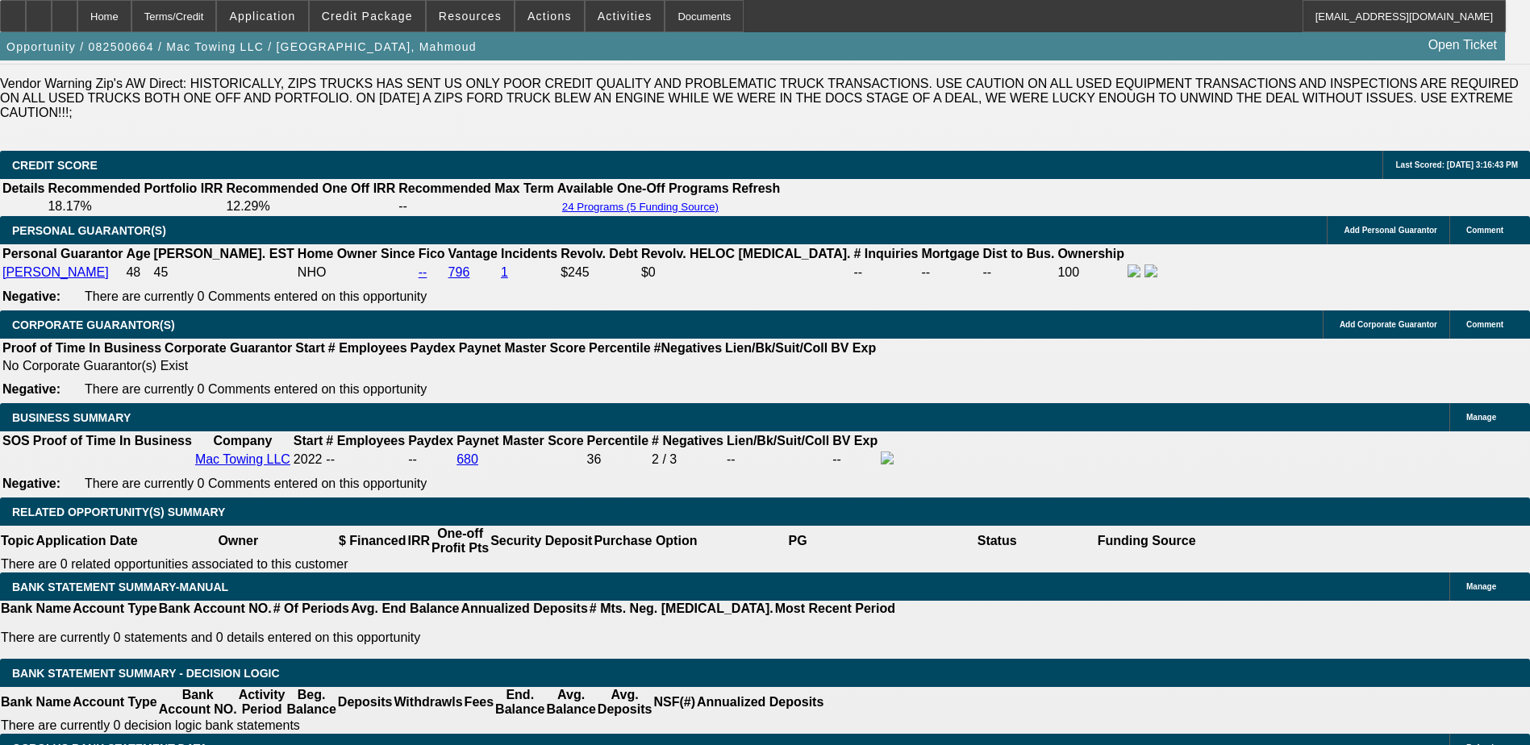
scroll to position [2309, 0]
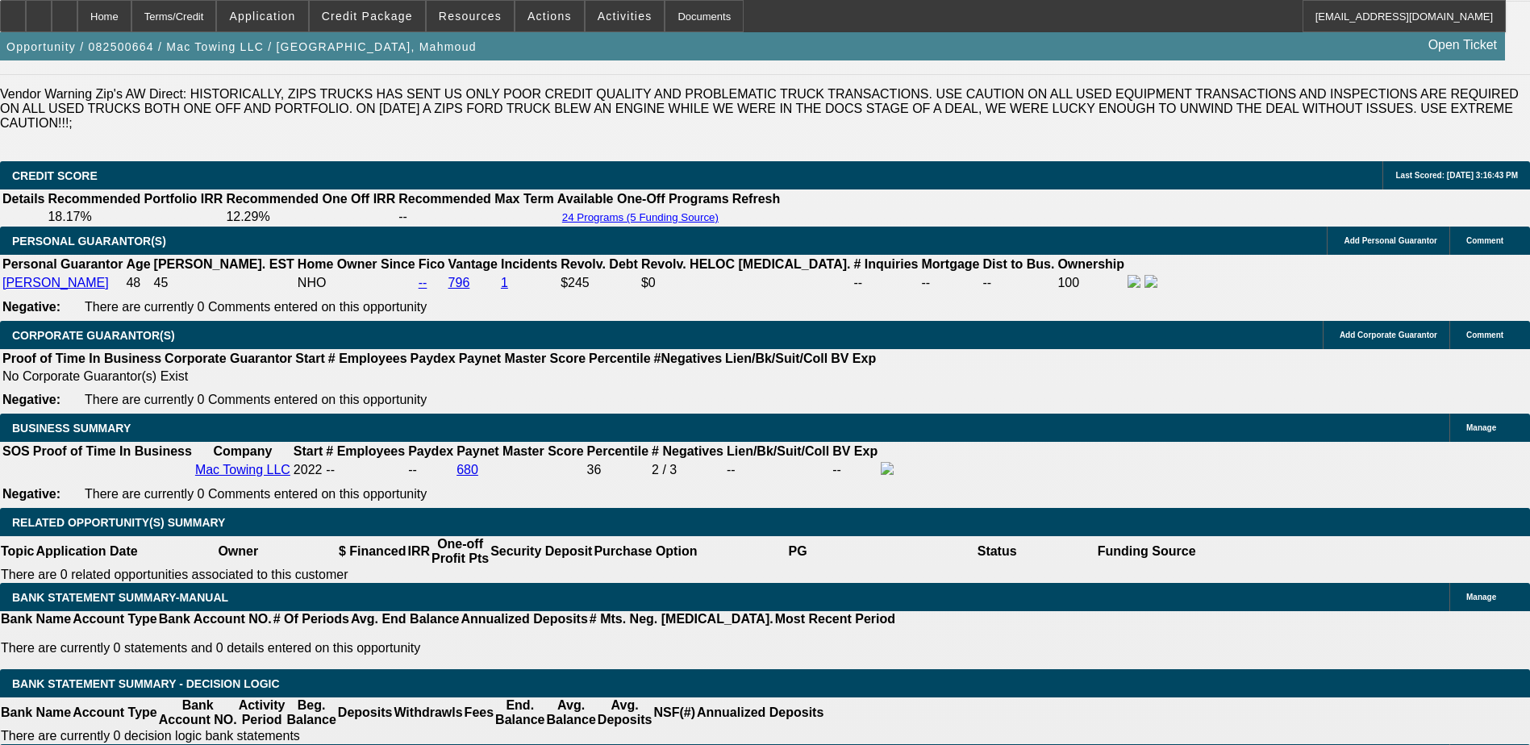
select select "0"
select select "2"
select select "0.1"
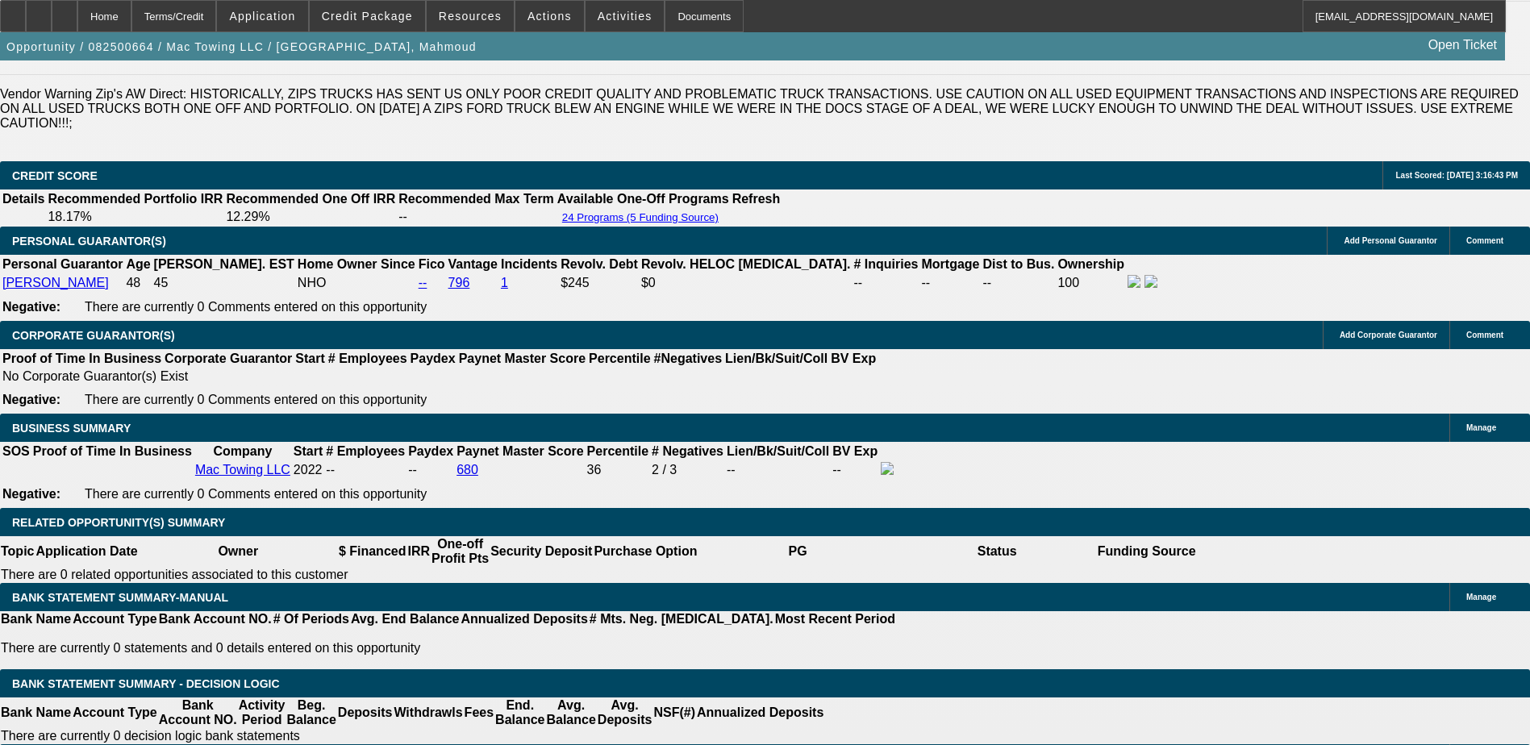
select select "4"
select select "0.2"
select select "2"
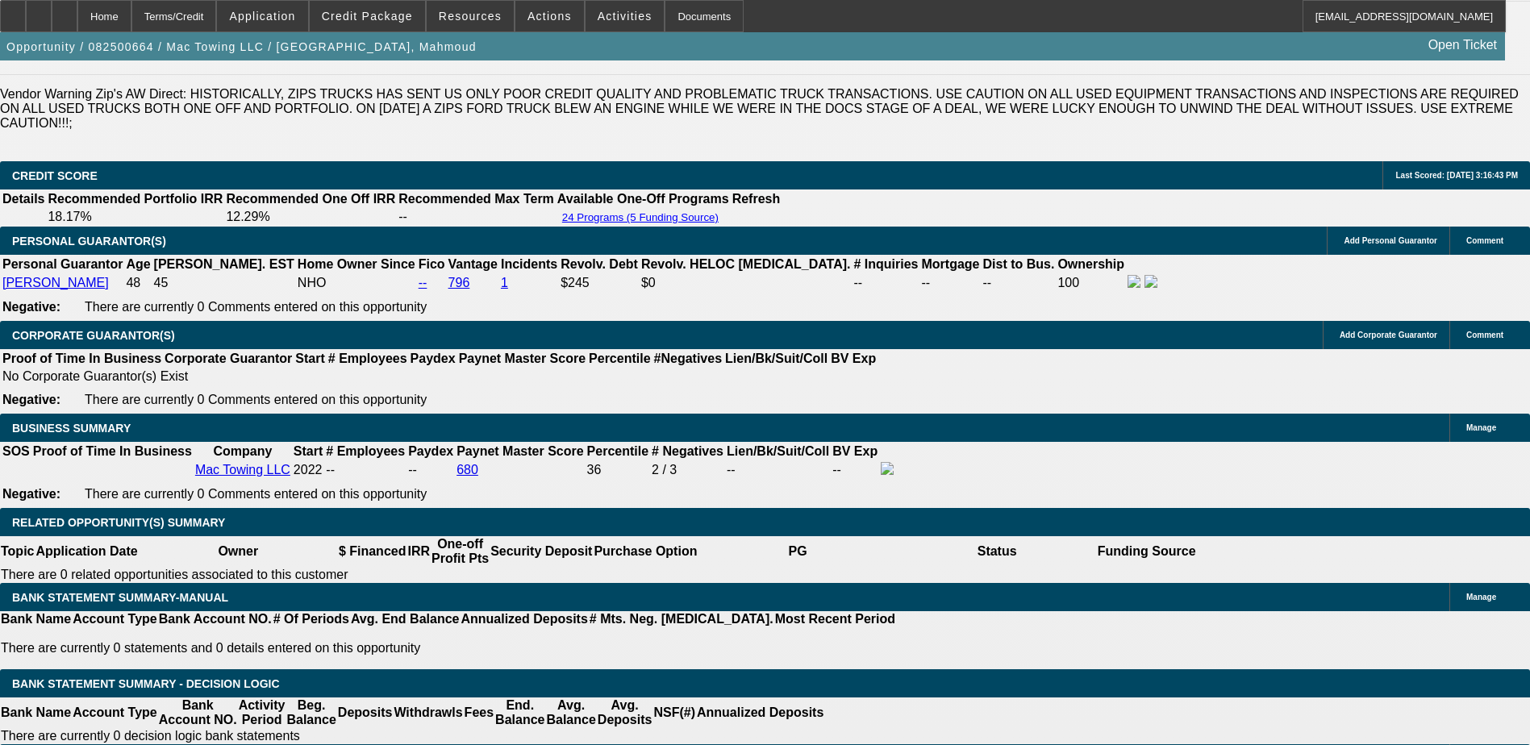
select select "0"
select select "6"
select select "0.2"
select select "2"
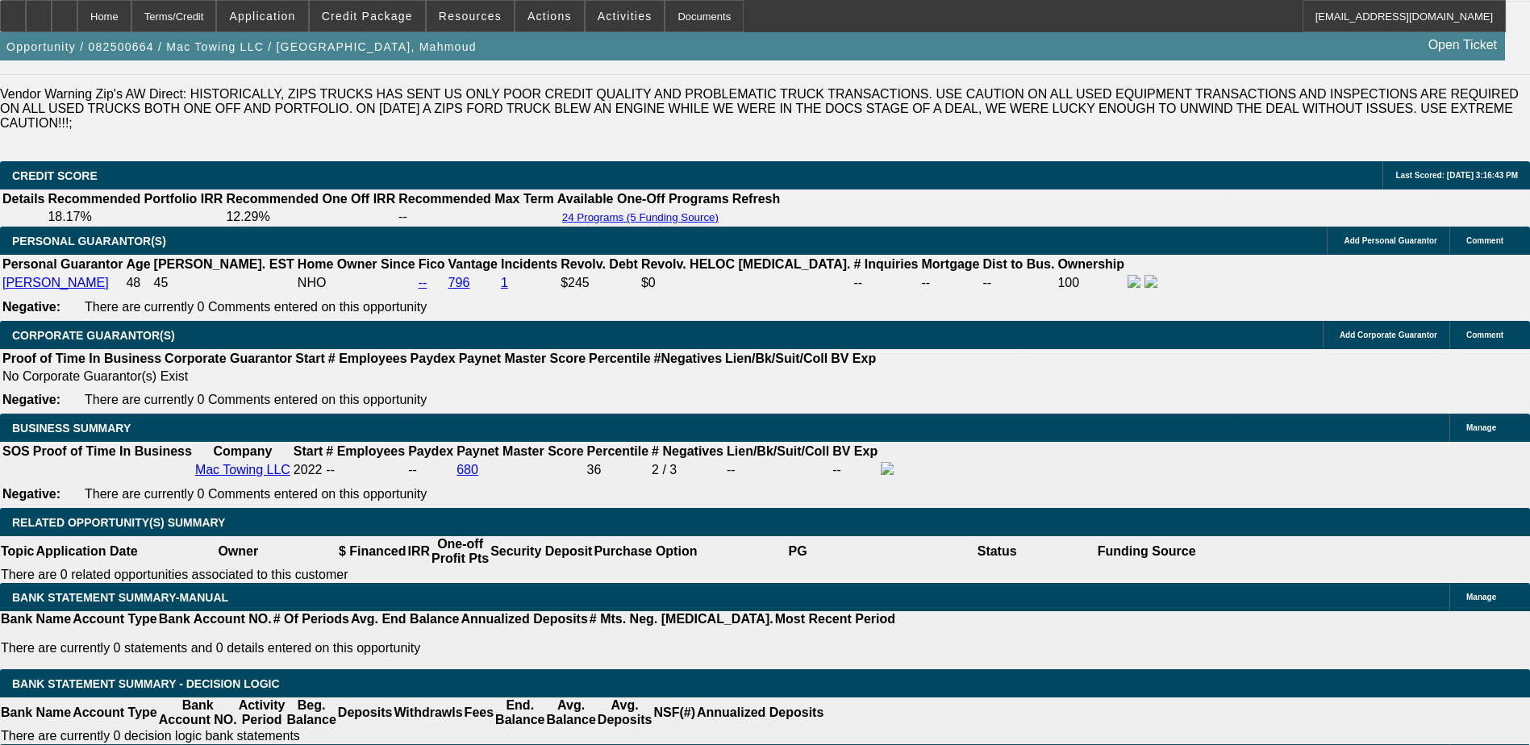
select select "0"
select select "6"
select select "0.2"
select select "2"
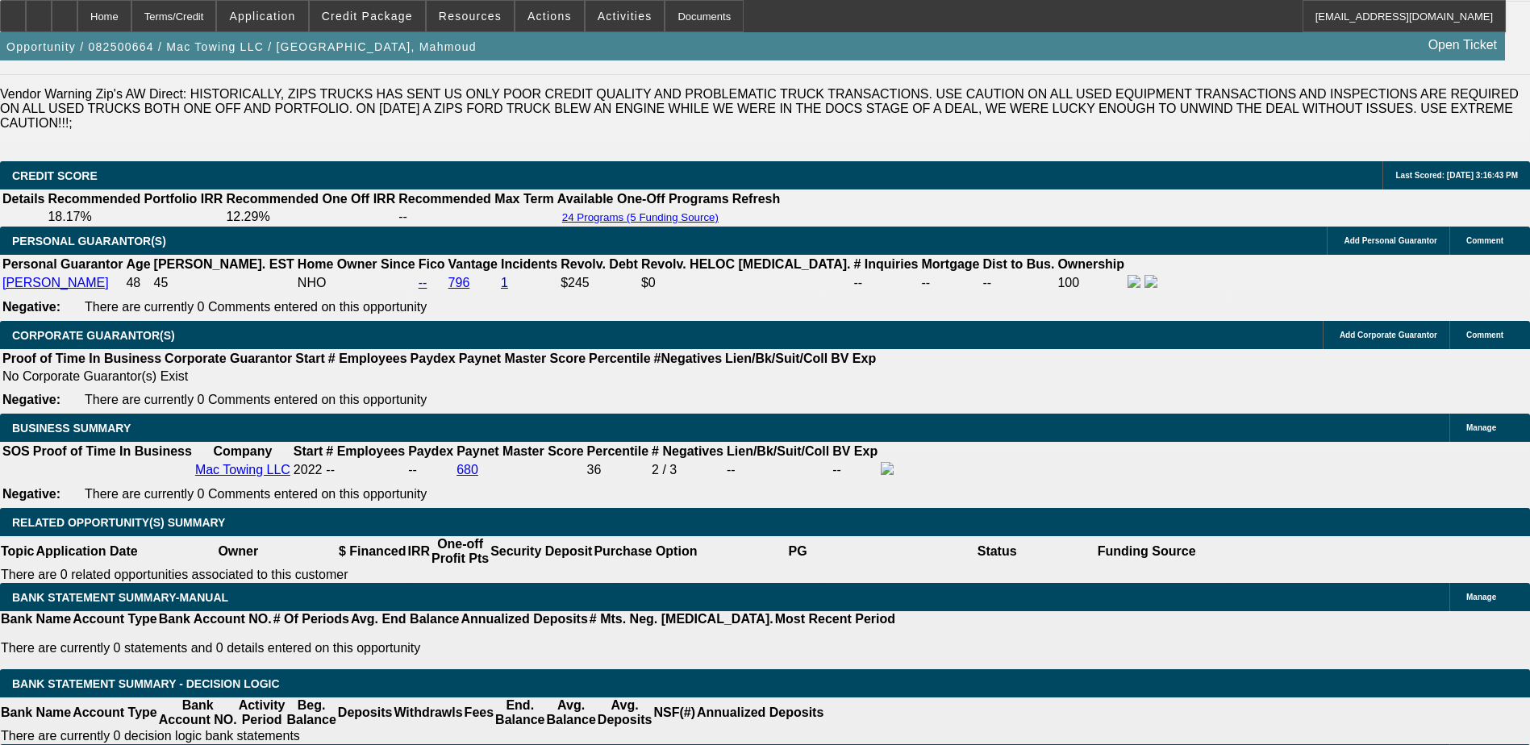
select select "0.1"
select select "4"
select select "0.2"
select select "2"
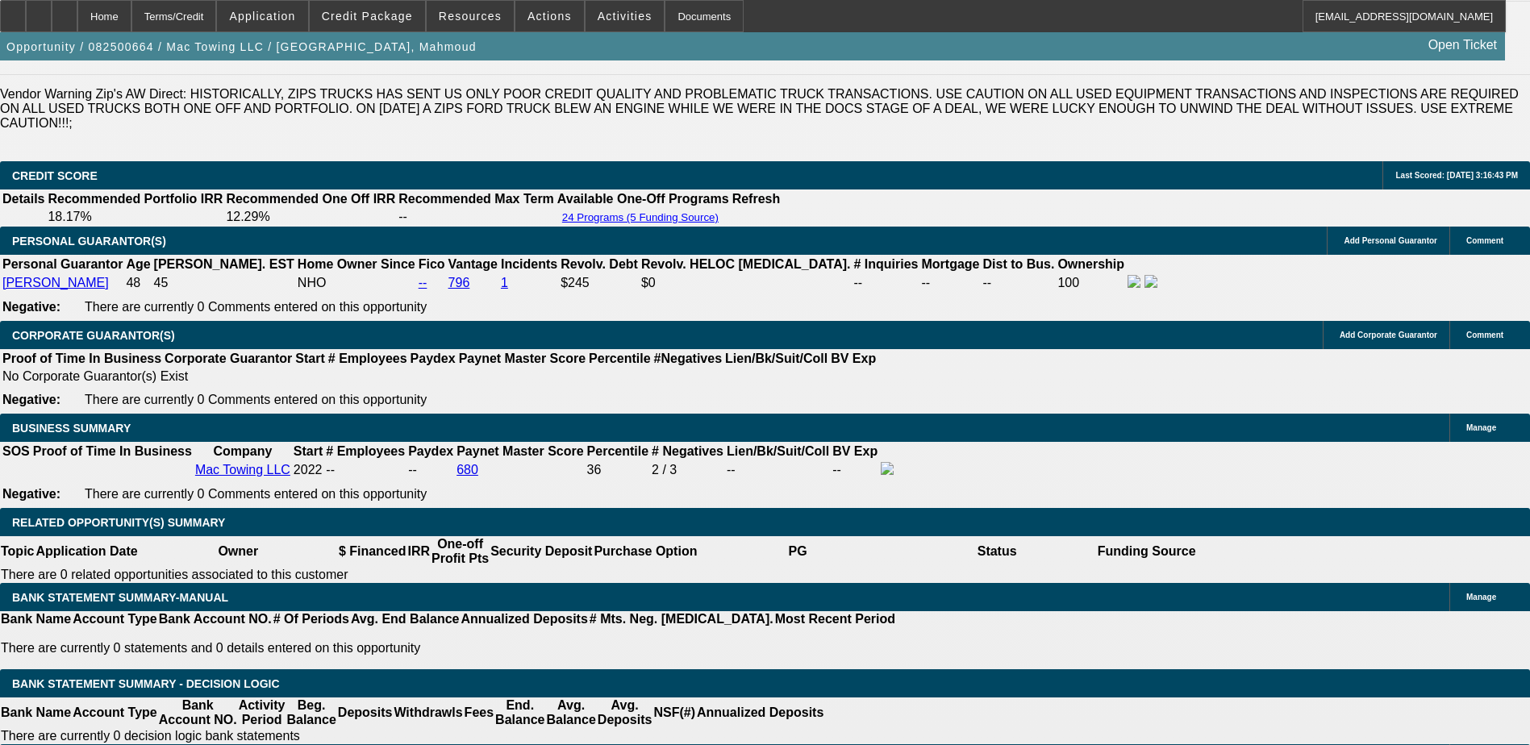
select select "0.1"
select select "4"
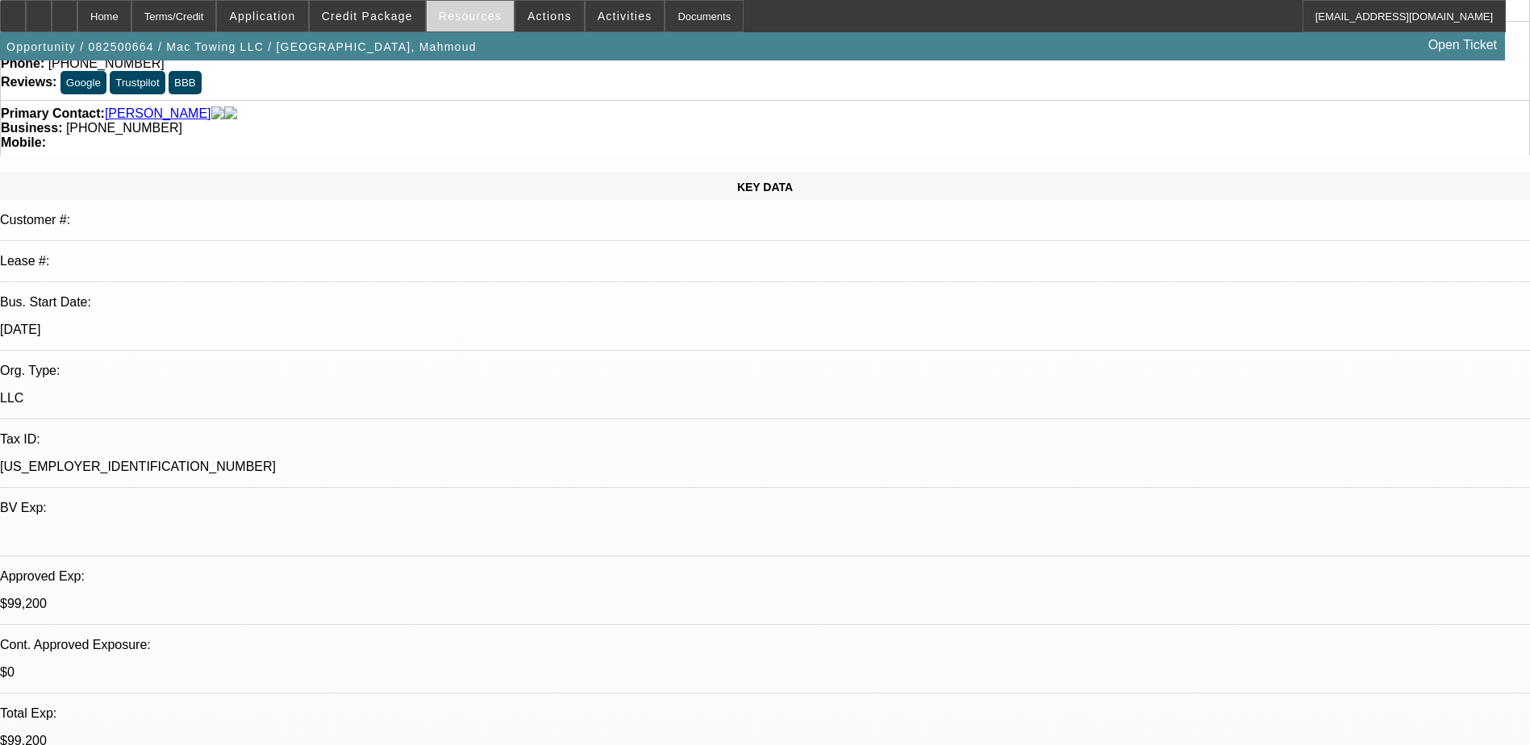
scroll to position [0, 0]
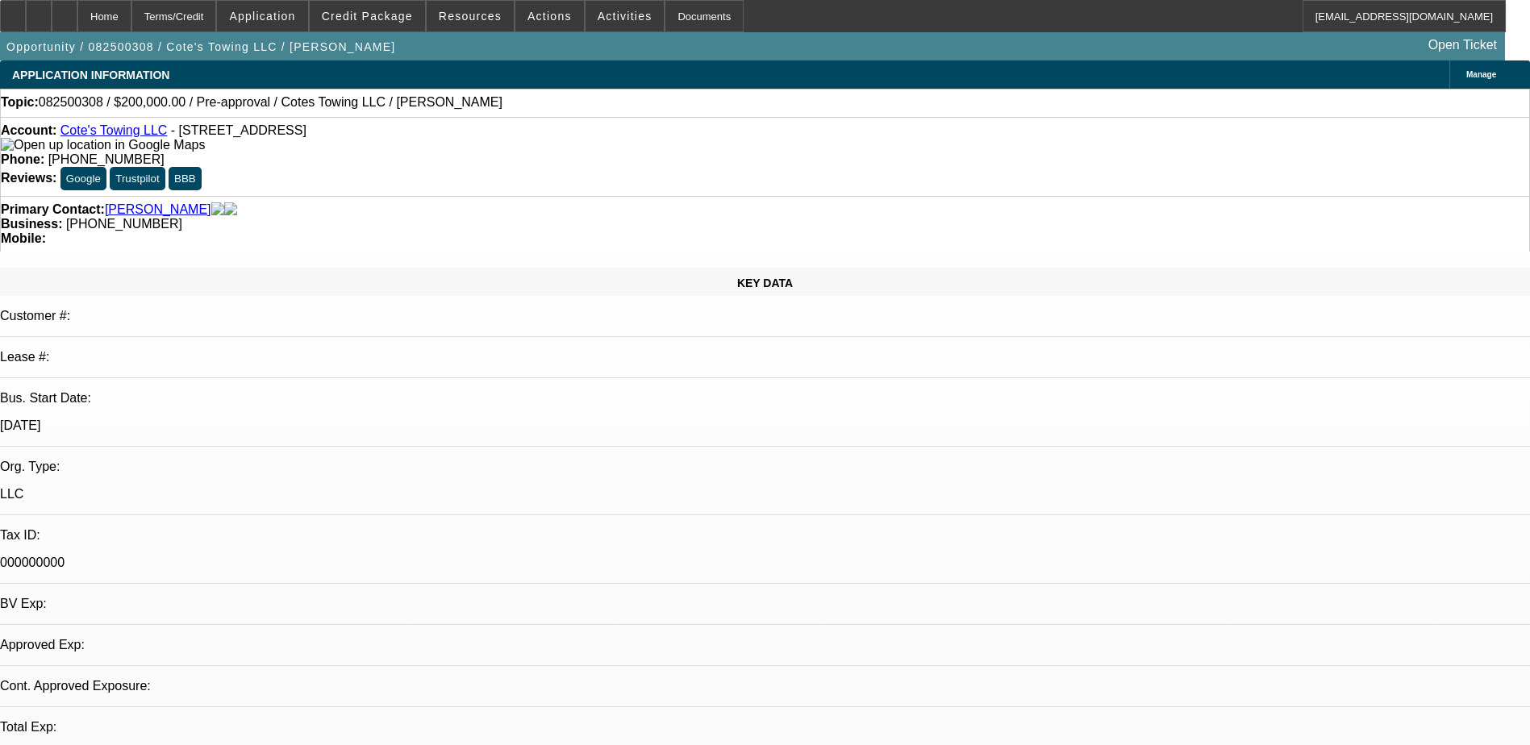
select select "0"
select select "1"
select select "3"
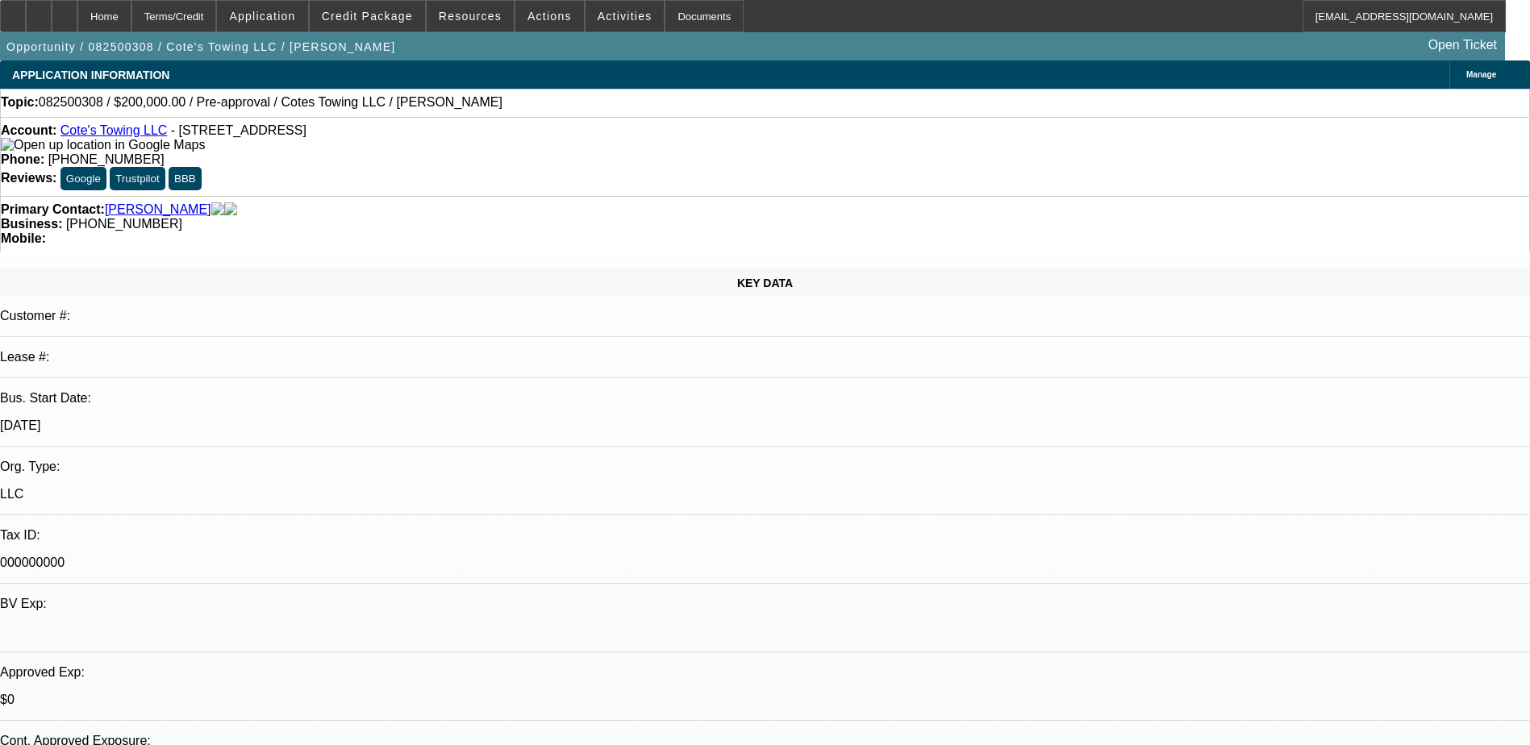
select select "6"
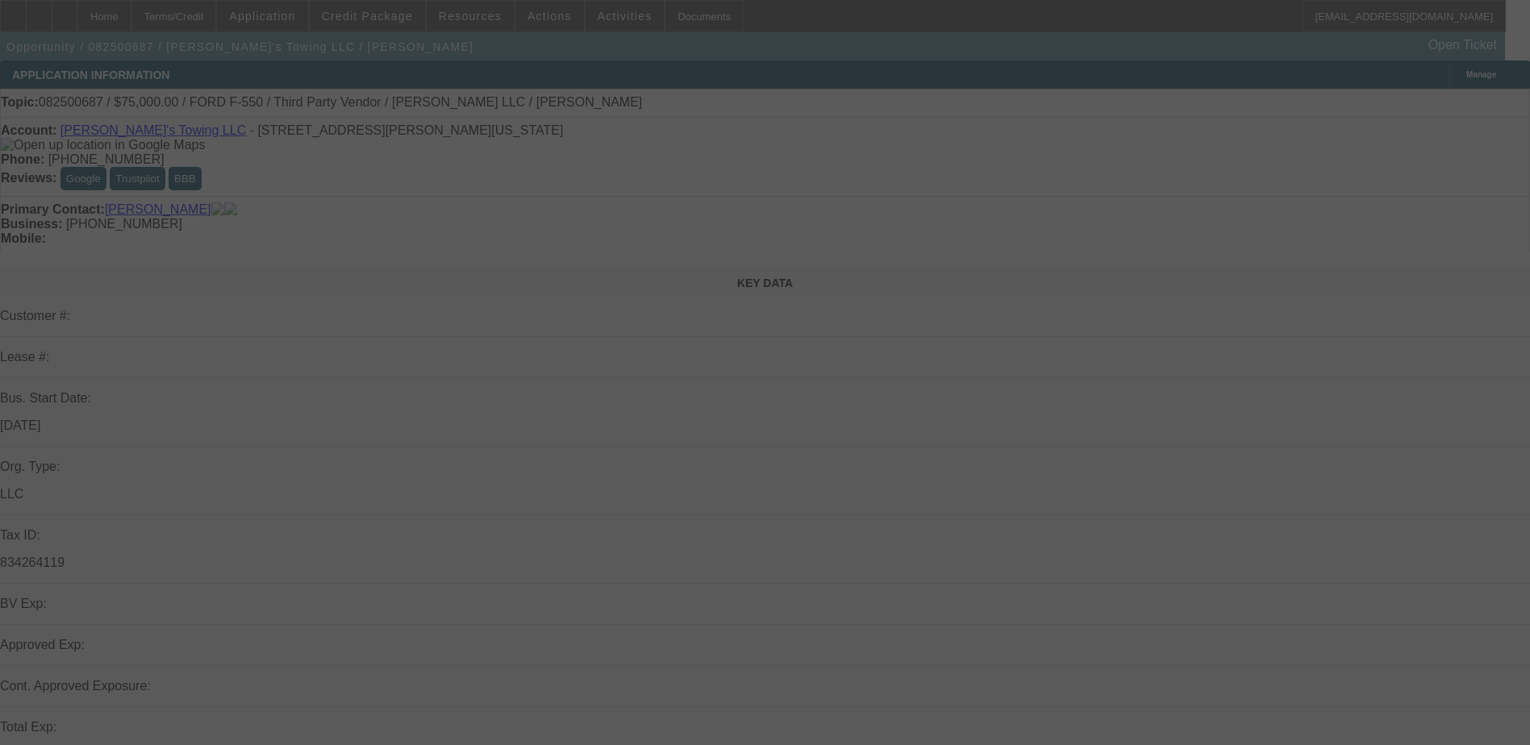
select select "0"
select select "2"
select select "0.1"
select select "4"
